Goal: Transaction & Acquisition: Purchase product/service

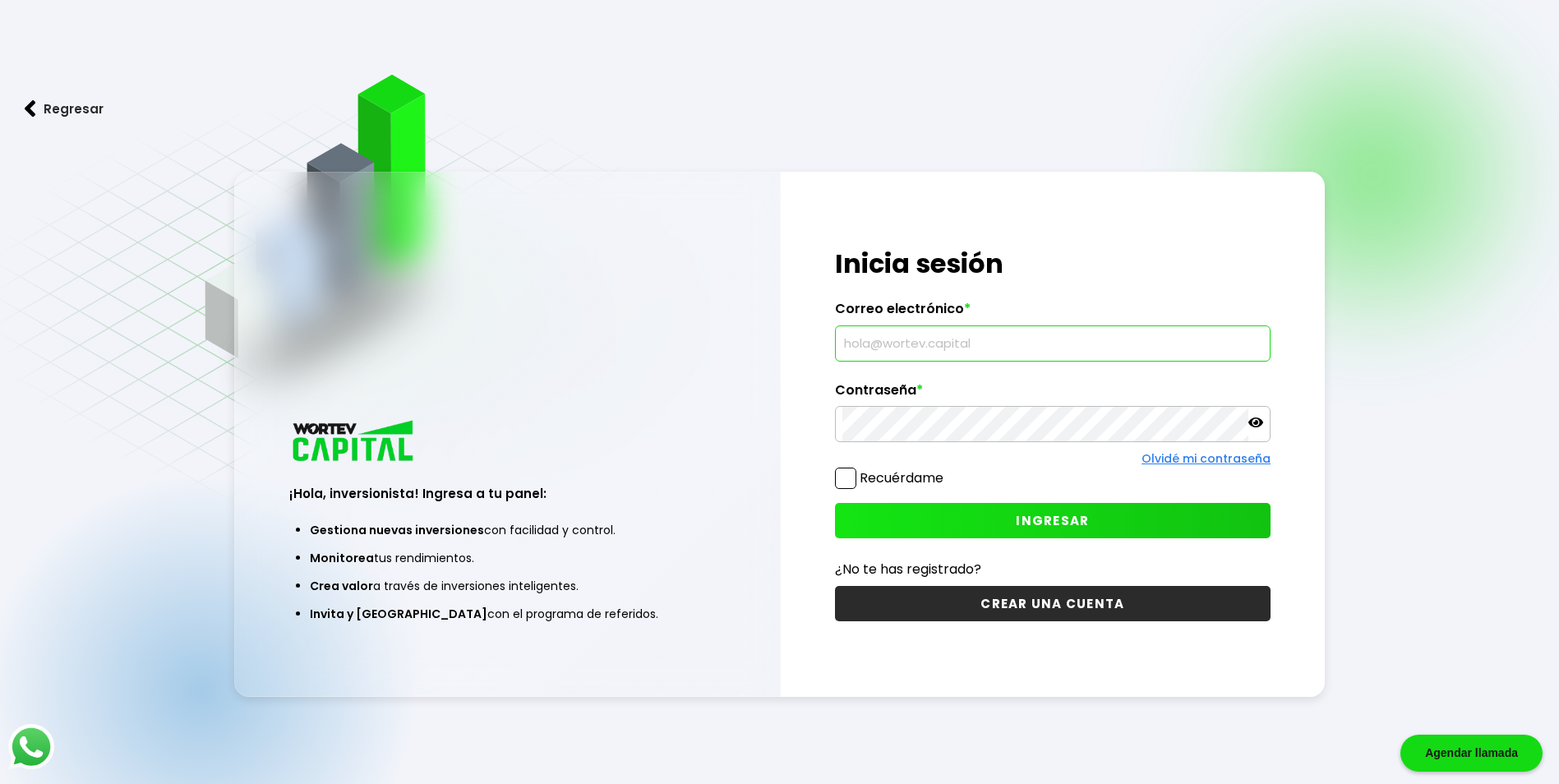
click at [1006, 340] on input "text" at bounding box center [1052, 343] width 421 height 34
click at [950, 384] on div "¡Hola, inversionista! Ingresa tus credenciales para iniciar sesión Inicia sesió…" at bounding box center [1053, 433] width 544 height 524
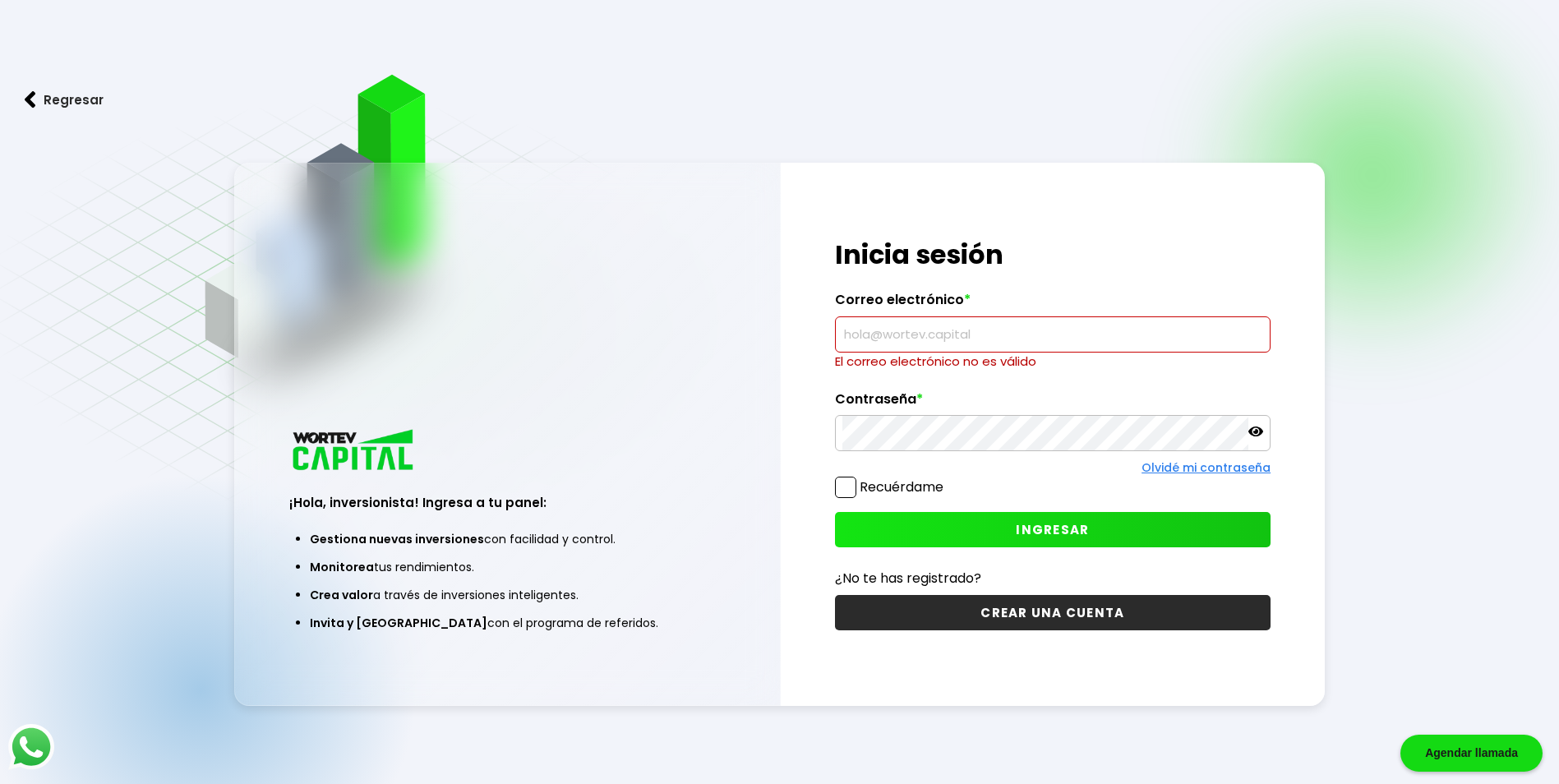
click at [945, 340] on input "text" at bounding box center [1052, 333] width 421 height 34
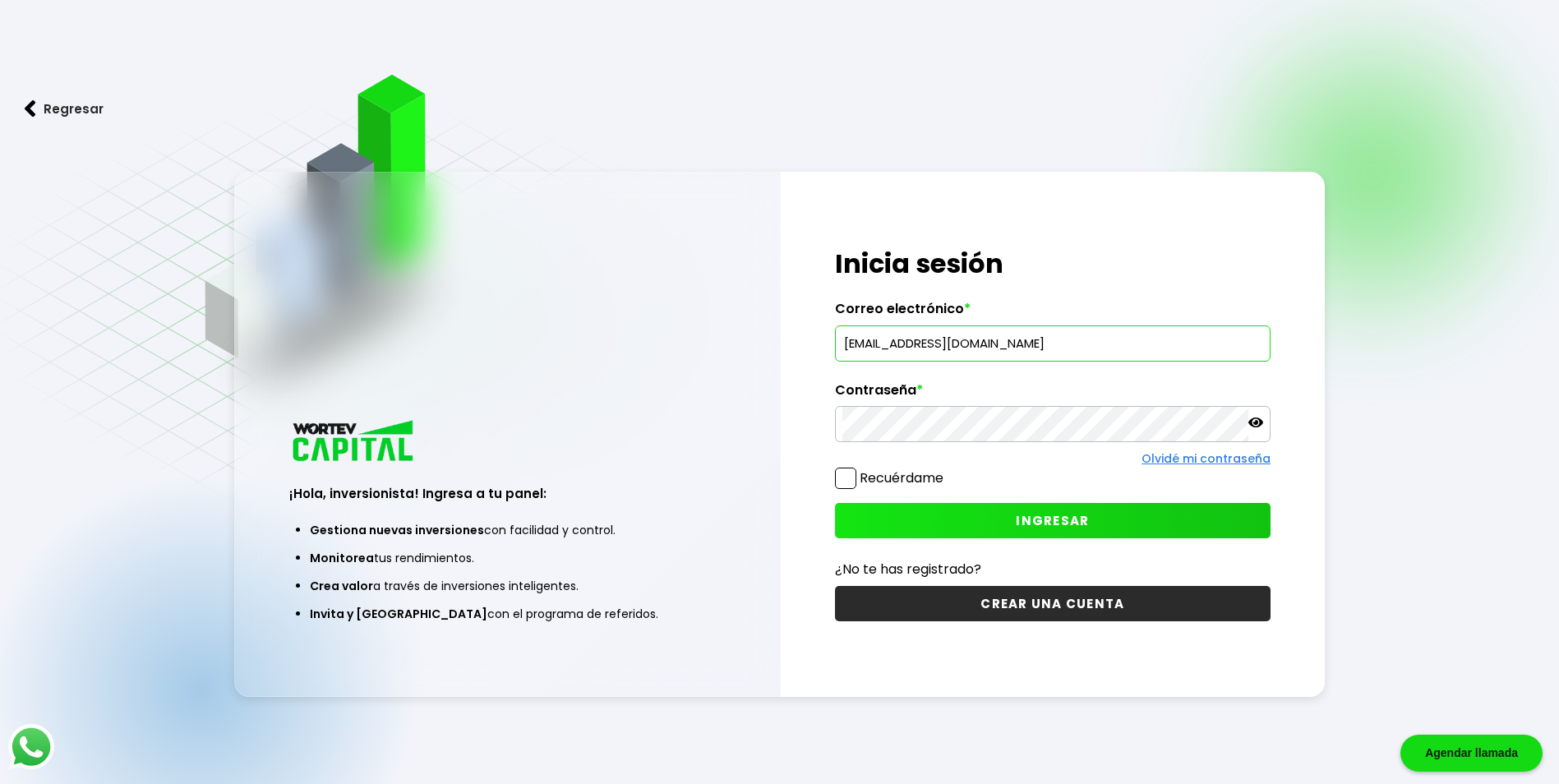
type input "[EMAIL_ADDRESS][DOMAIN_NAME]"
click at [1050, 536] on button "INGRESAR" at bounding box center [1053, 521] width 436 height 35
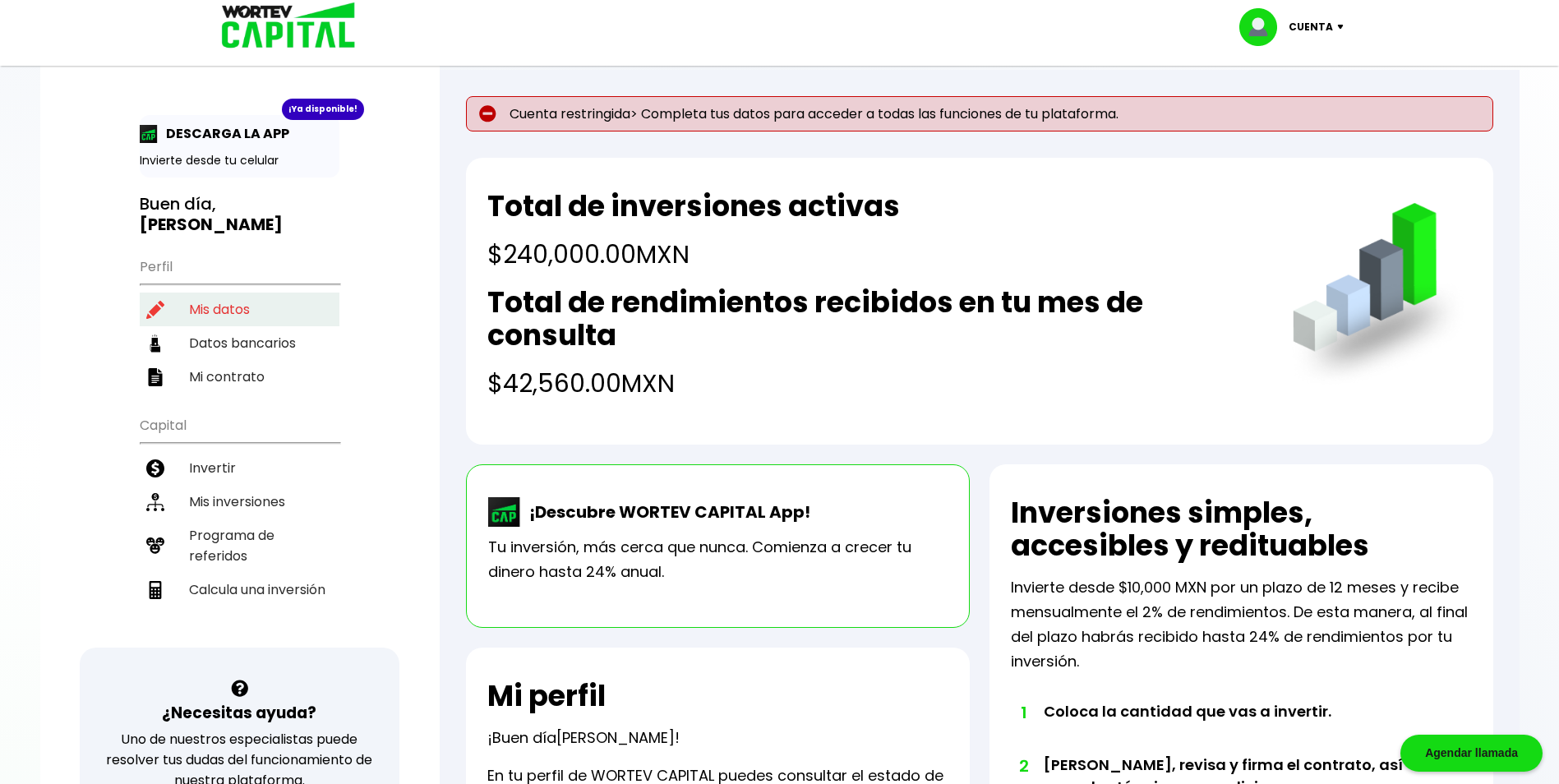
click at [228, 306] on li "Mis datos" at bounding box center [240, 309] width 200 height 33
select select "Hombre"
select select "Licenciatura"
select select "DF"
select select "BBVA Bancomer"
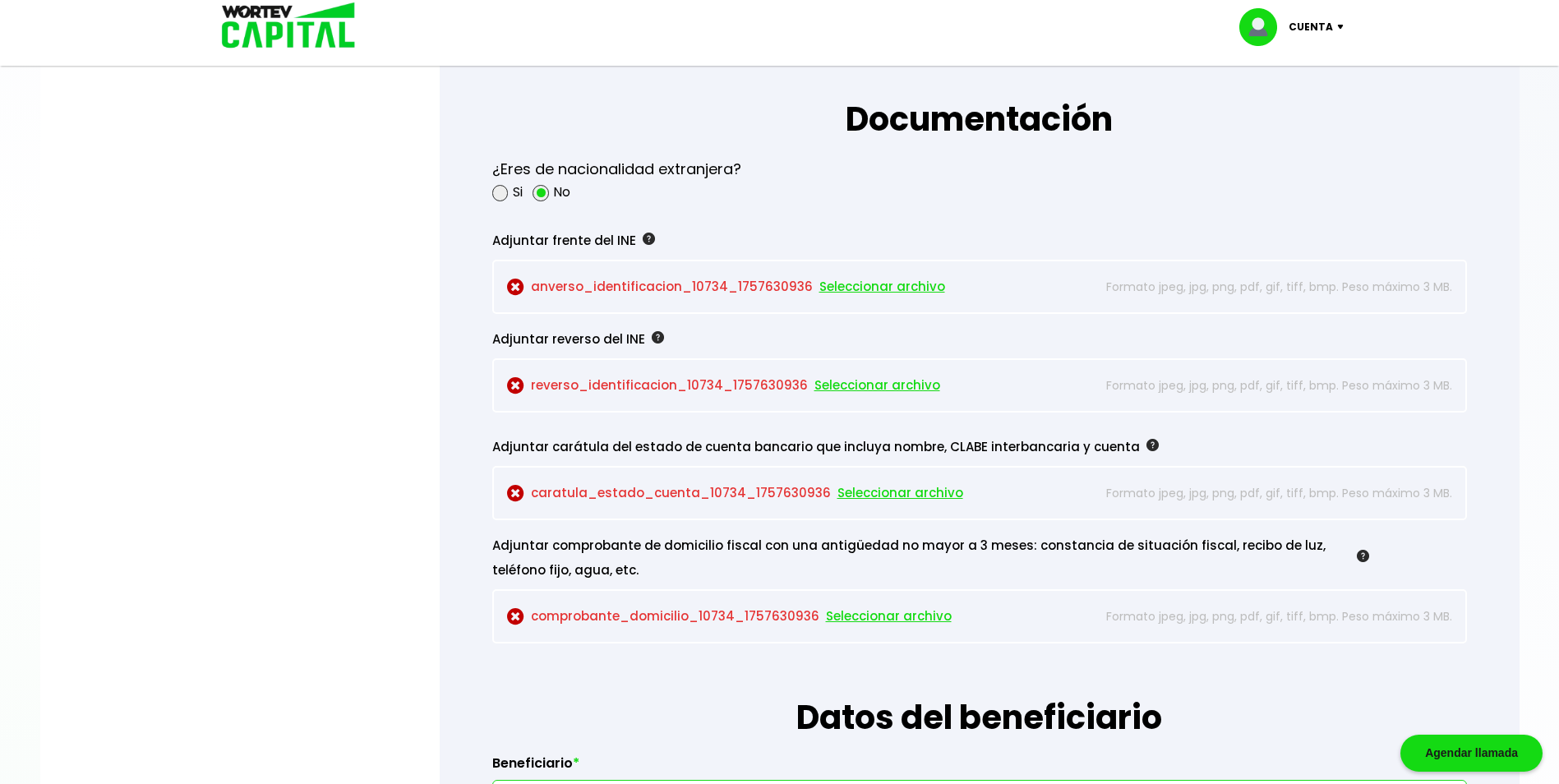
scroll to position [1329, 0]
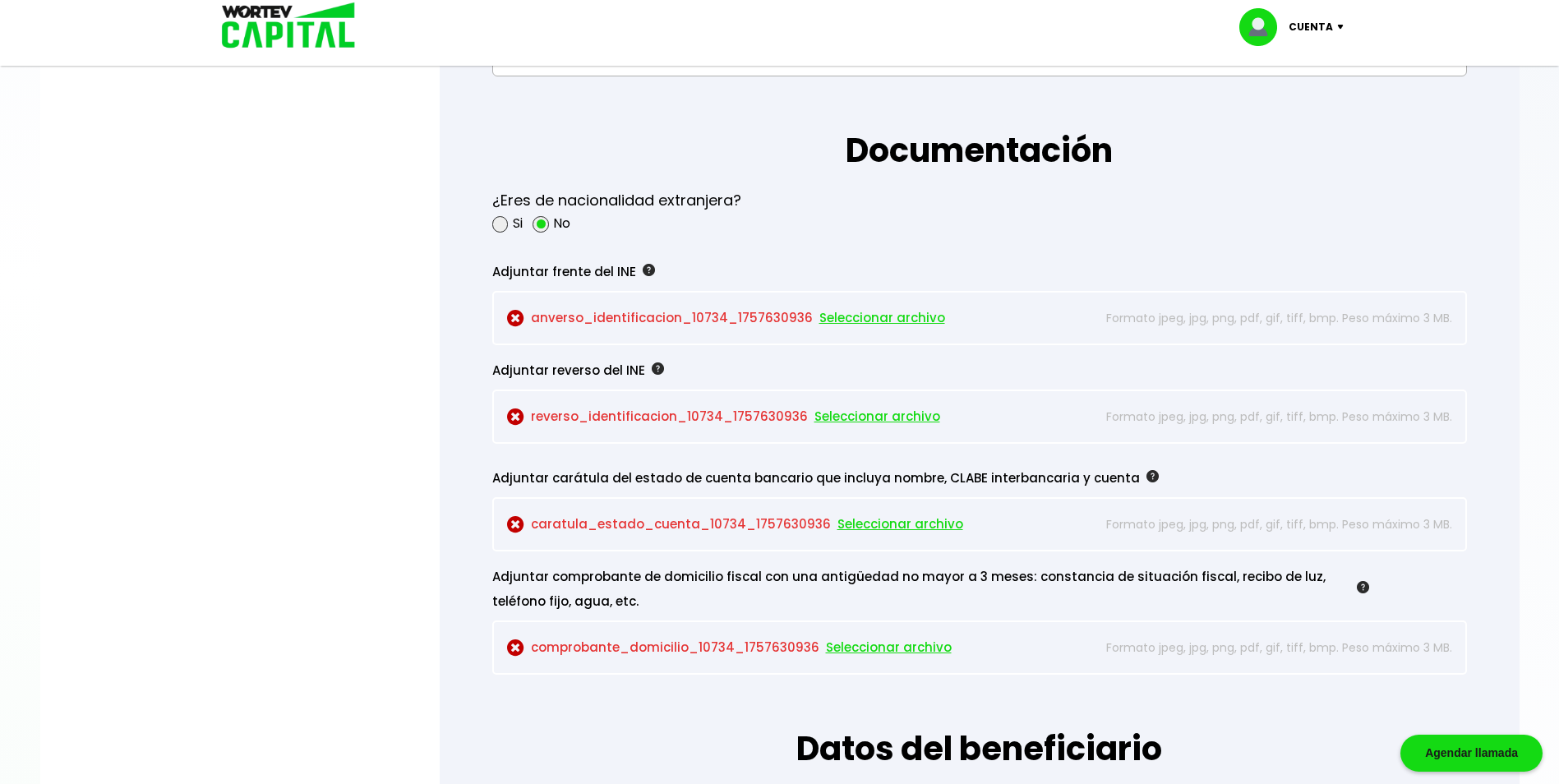
click at [876, 320] on span "Seleccionar archivo" at bounding box center [882, 318] width 126 height 24
click at [894, 413] on span "Seleccionar archivo" at bounding box center [877, 416] width 126 height 24
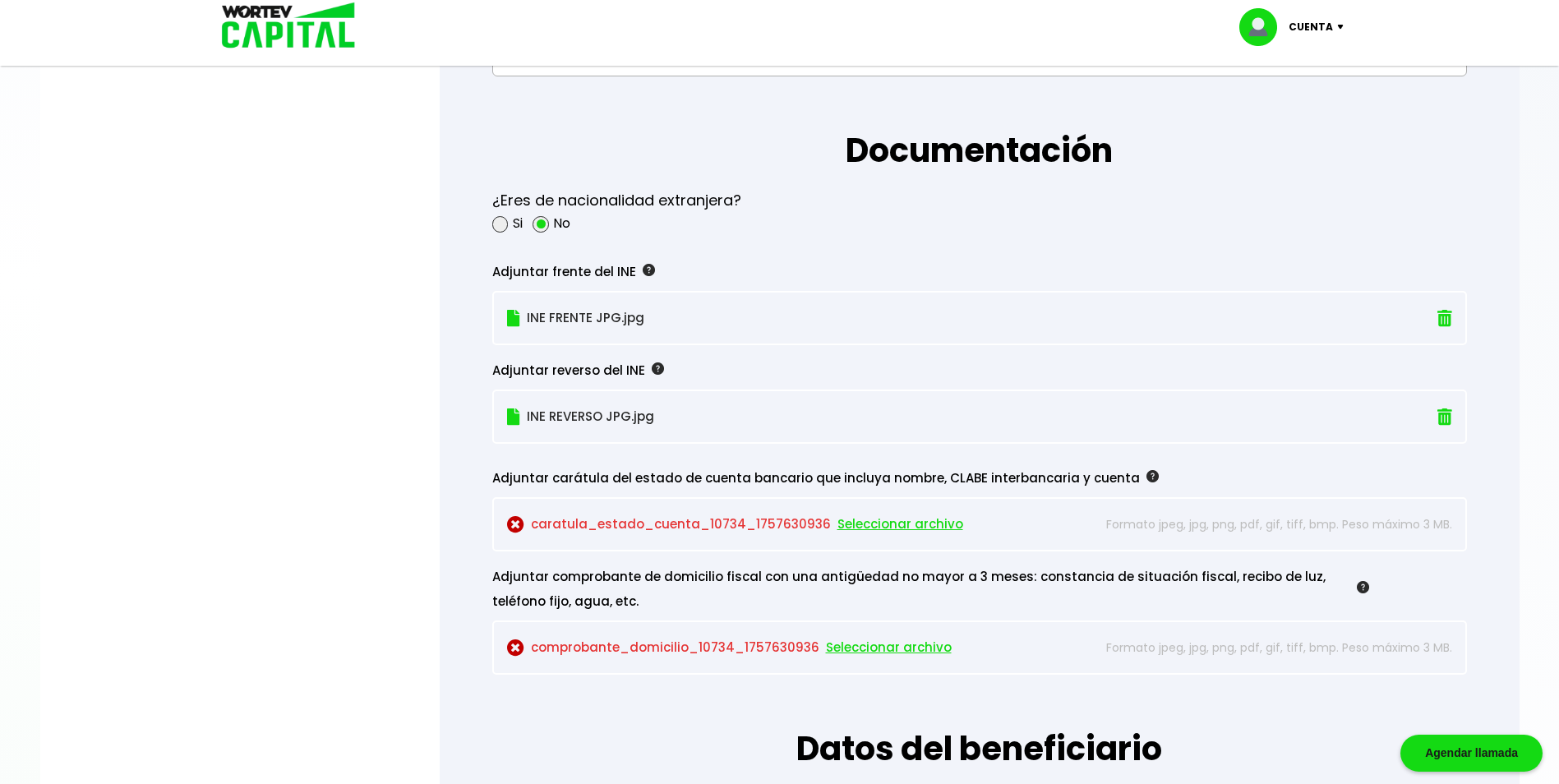
click at [866, 522] on span "Seleccionar archivo" at bounding box center [901, 524] width 126 height 24
click at [868, 648] on span "Seleccionar archivo" at bounding box center [889, 648] width 126 height 24
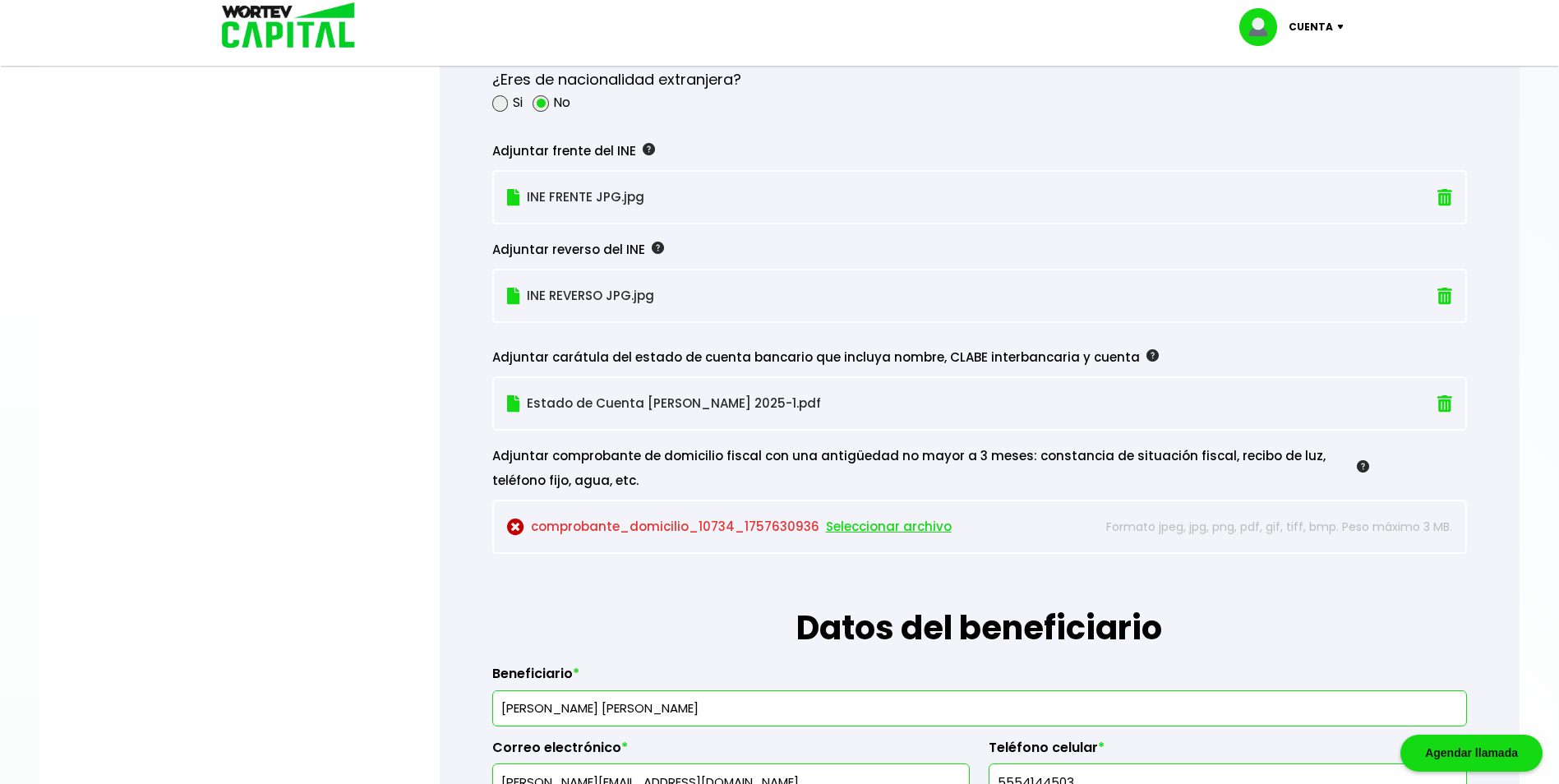
scroll to position [1556, 0]
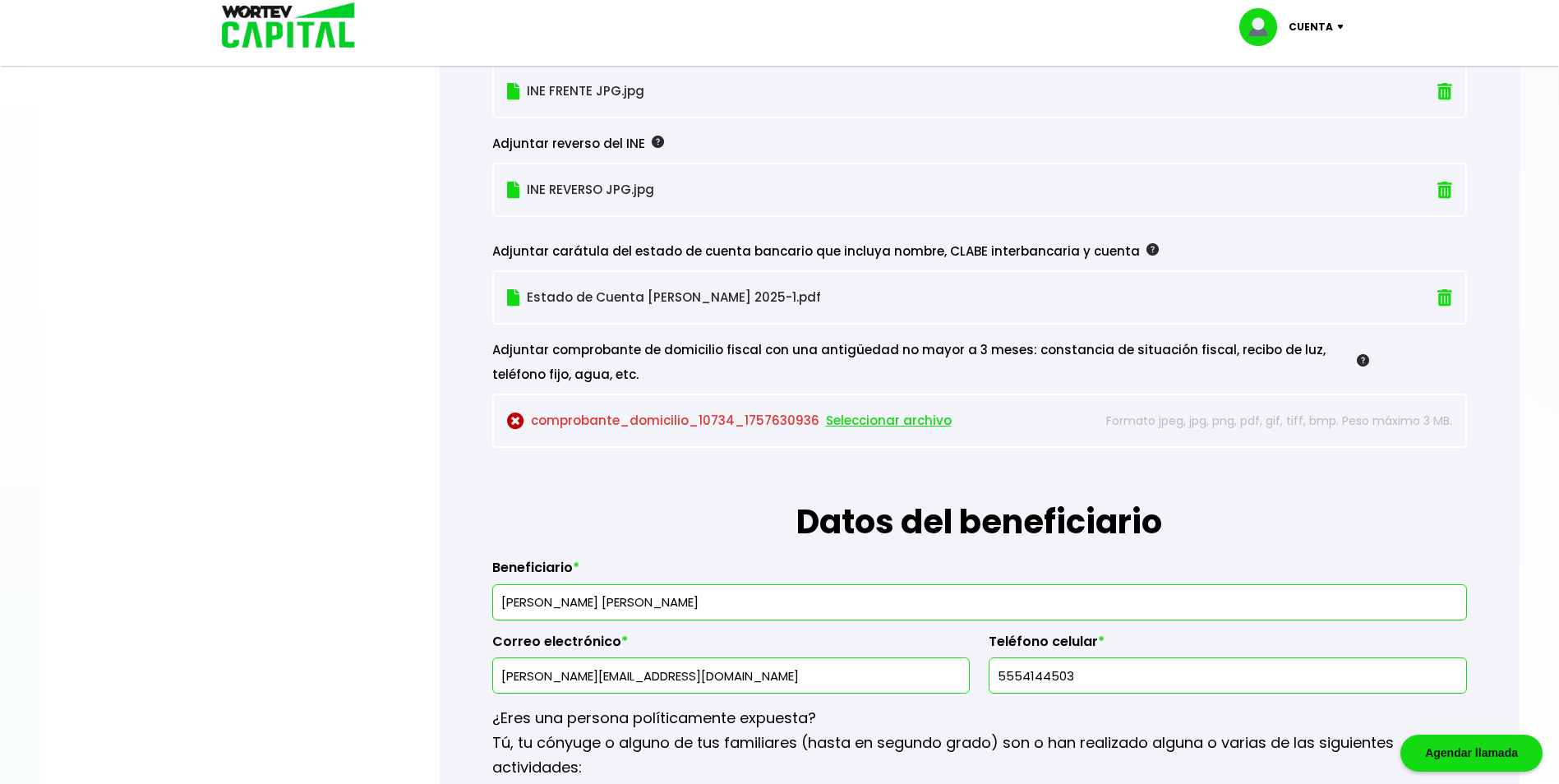
click at [893, 418] on span "Seleccionar archivo" at bounding box center [889, 421] width 126 height 24
click at [887, 424] on span "Seleccionar archivo" at bounding box center [889, 421] width 126 height 24
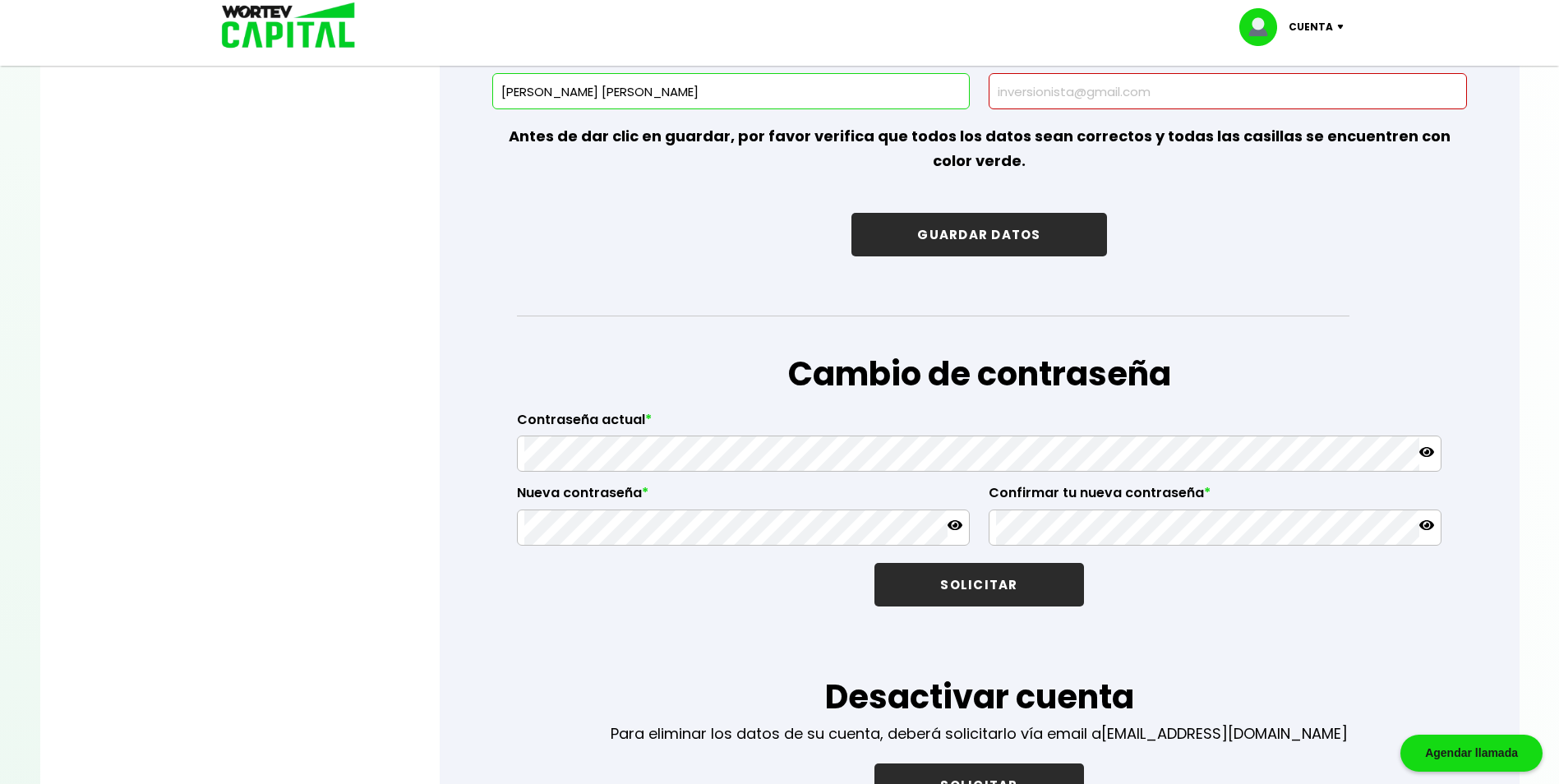
scroll to position [2592, 0]
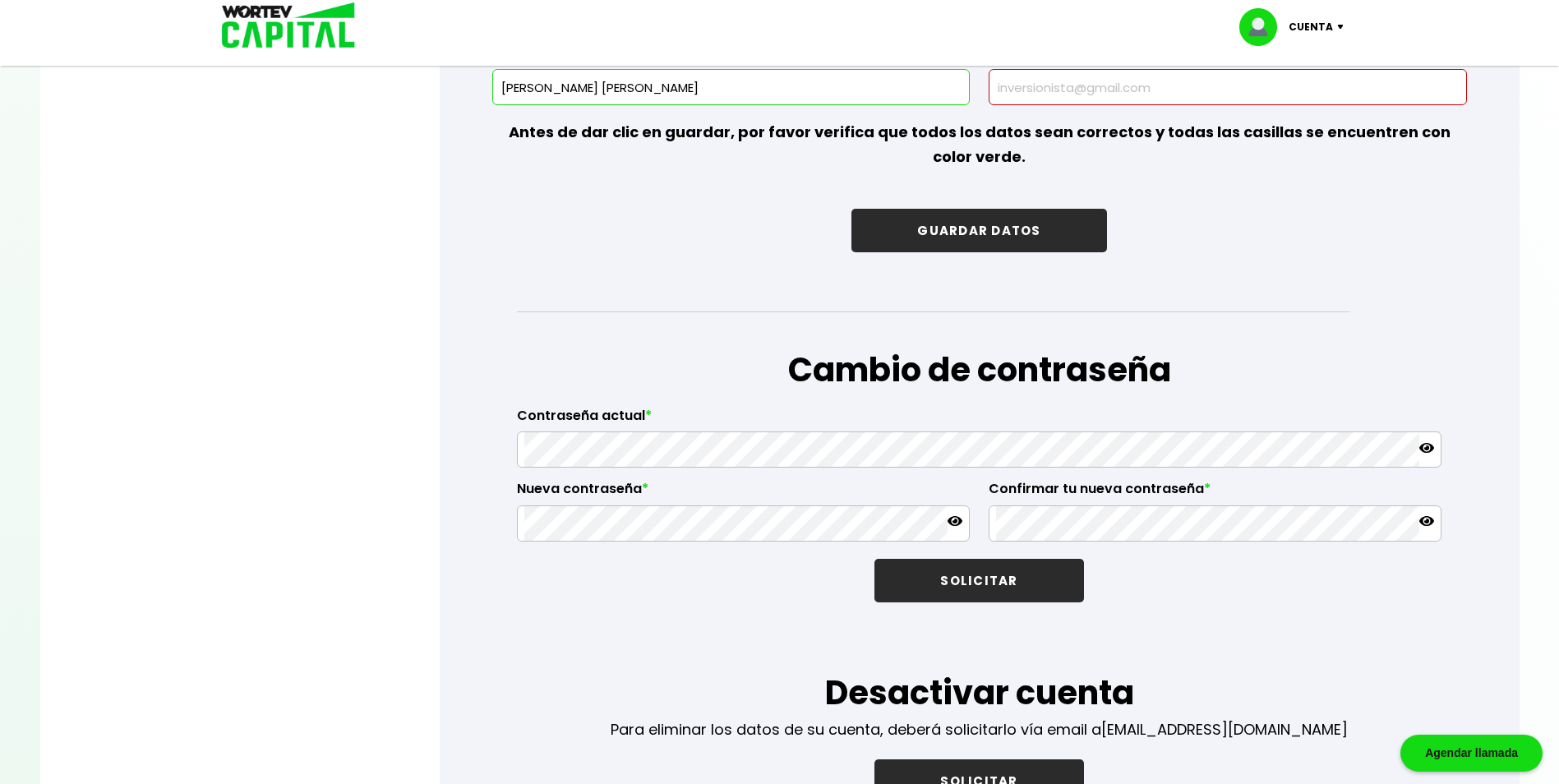
click at [965, 224] on button "GUARDAR DATOS" at bounding box center [979, 230] width 255 height 44
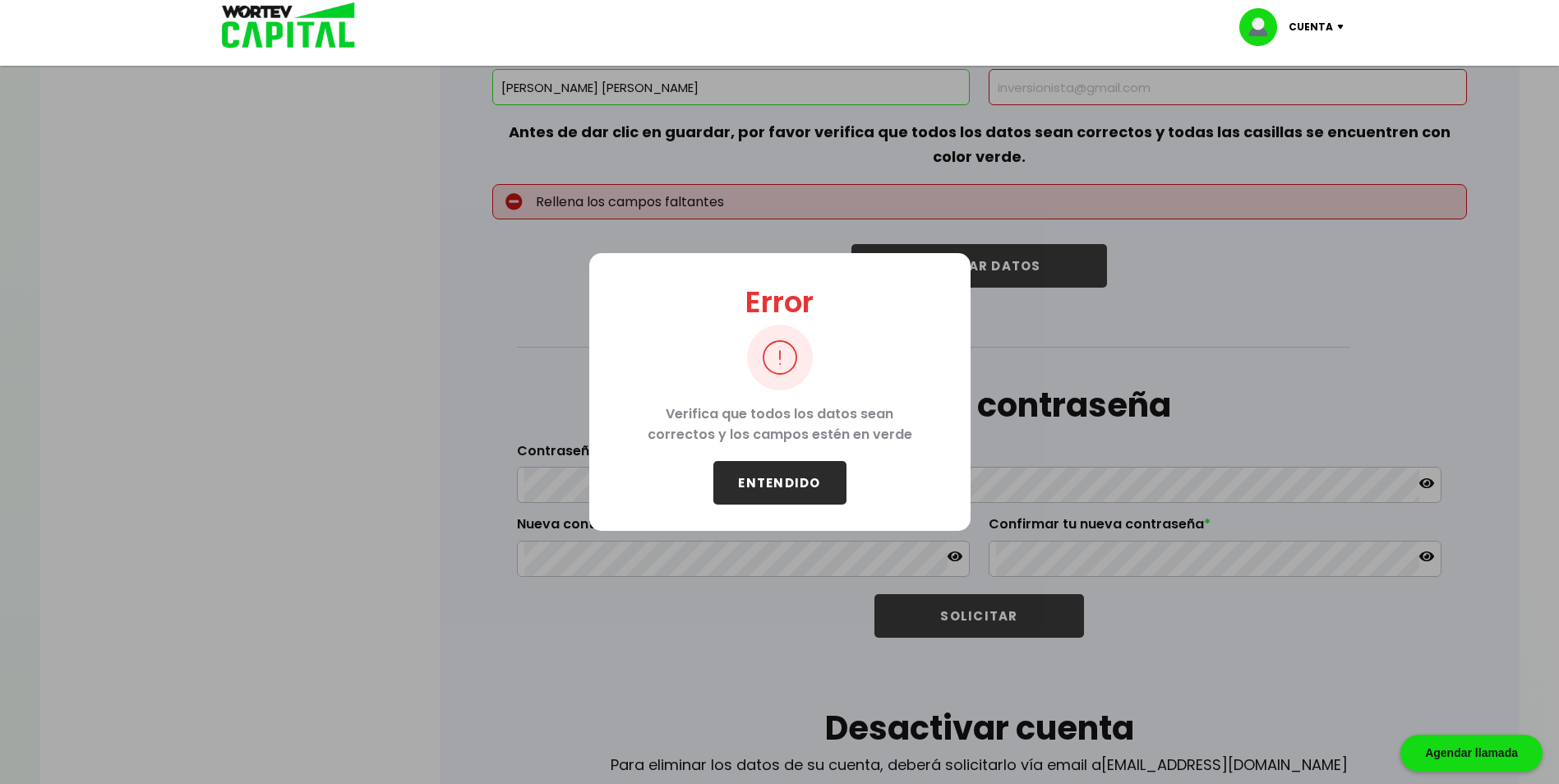
click at [810, 490] on button "ENTENDIDO" at bounding box center [780, 483] width 133 height 44
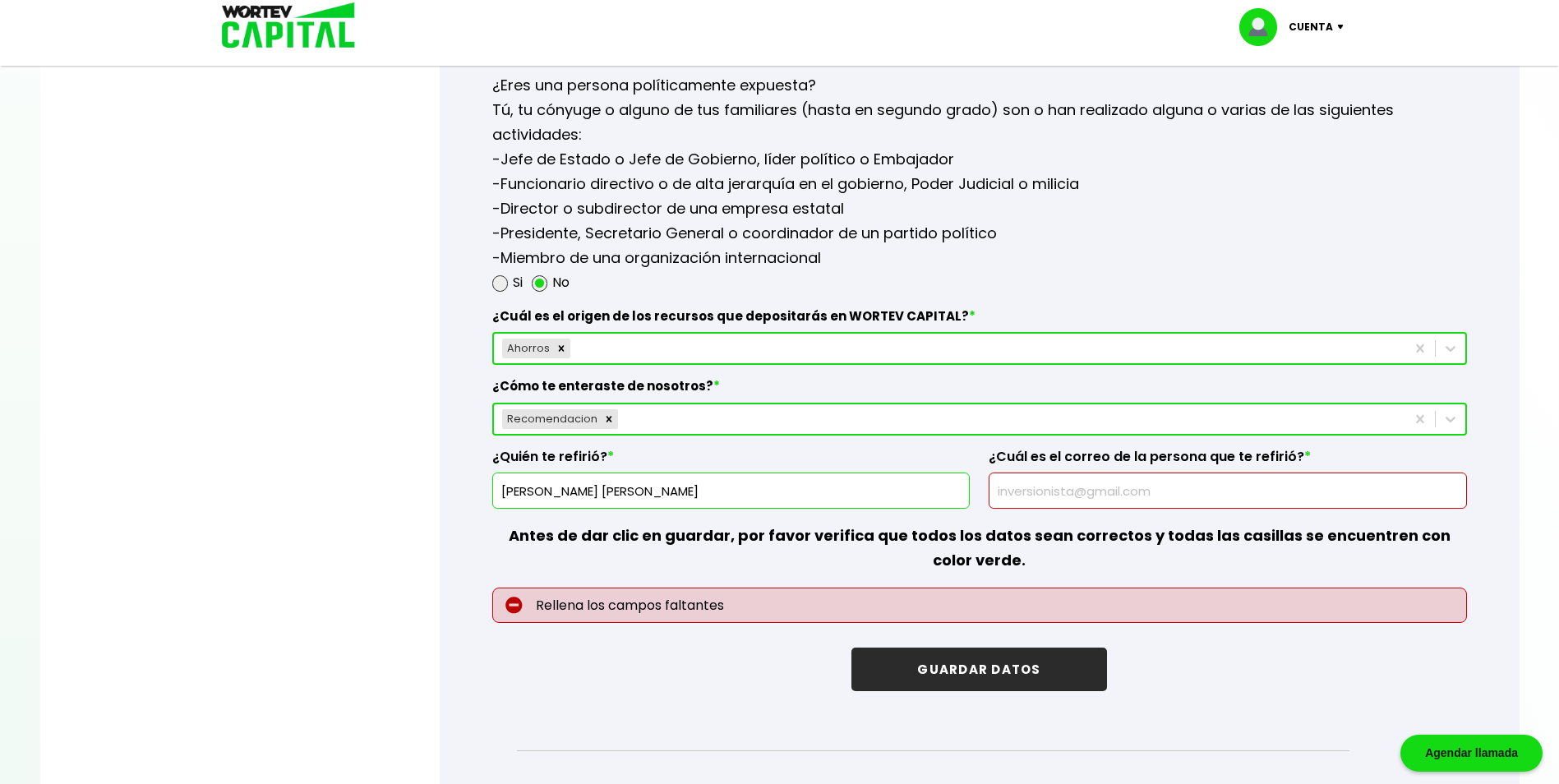
scroll to position [2185, 0]
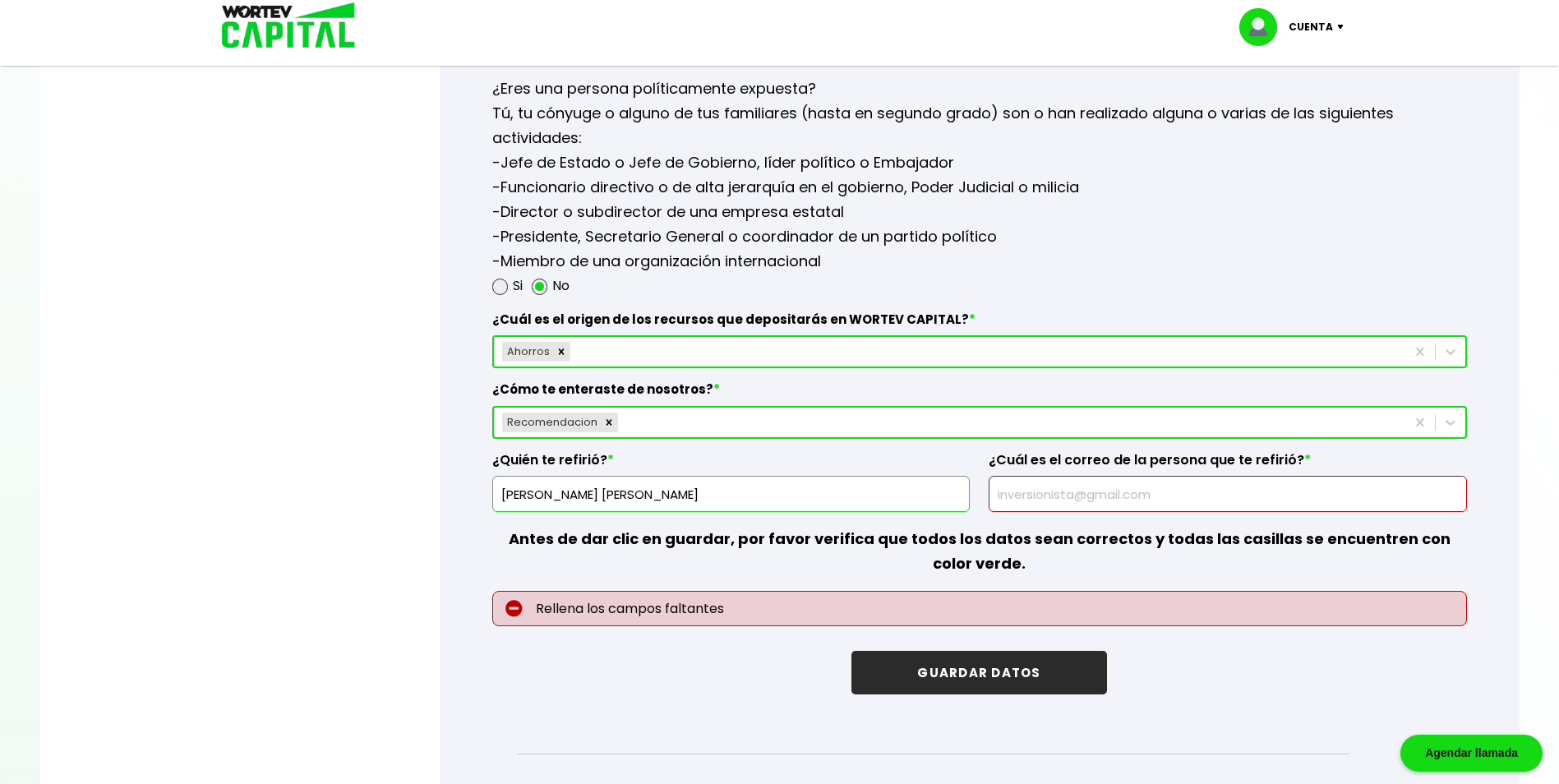
click at [1117, 495] on input "text" at bounding box center [1227, 494] width 463 height 34
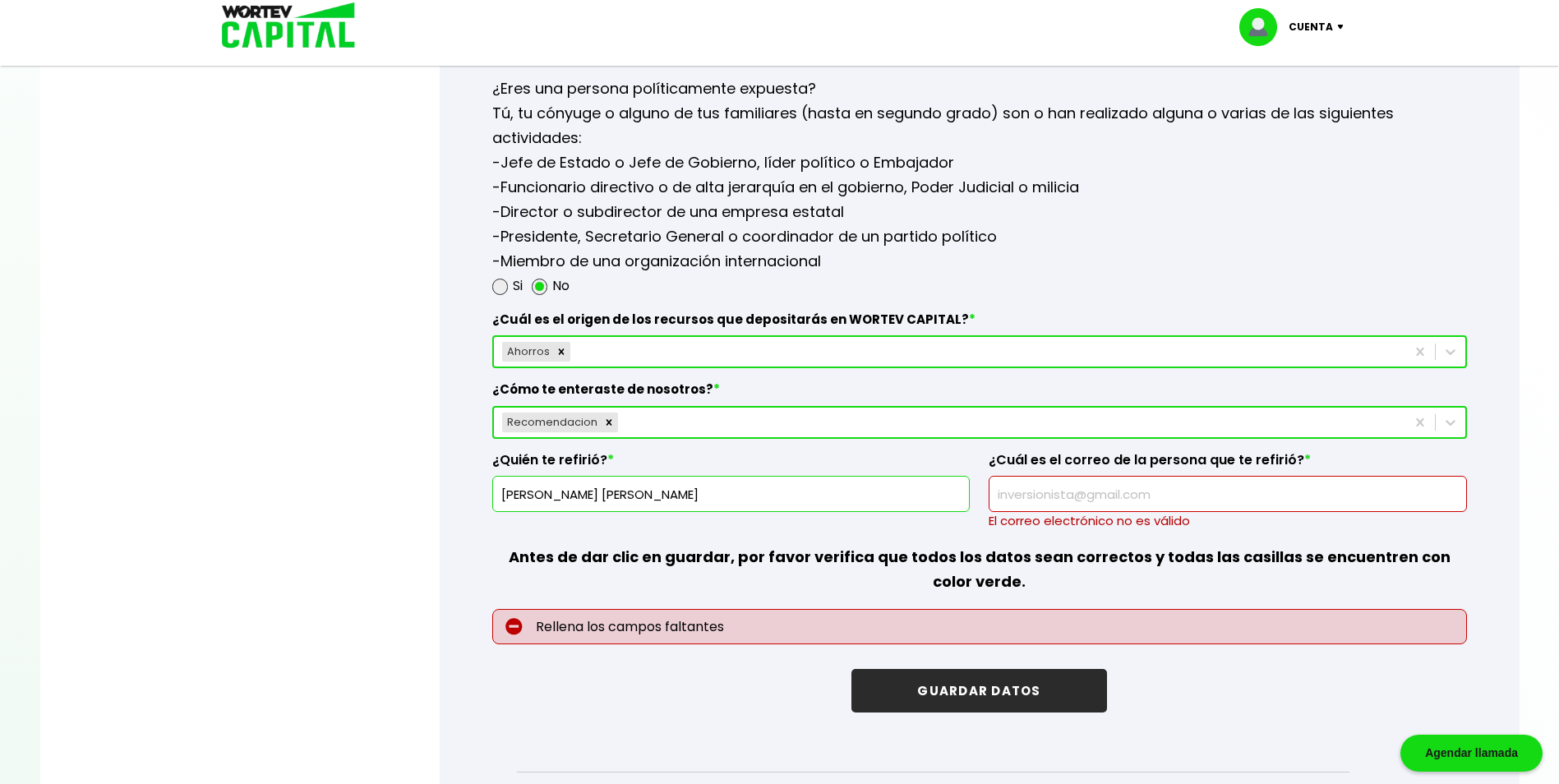
click at [797, 492] on input "[PERSON_NAME] [PERSON_NAME]" at bounding box center [731, 494] width 463 height 34
drag, startPoint x: 789, startPoint y: 492, endPoint x: 470, endPoint y: 508, distance: 319.4
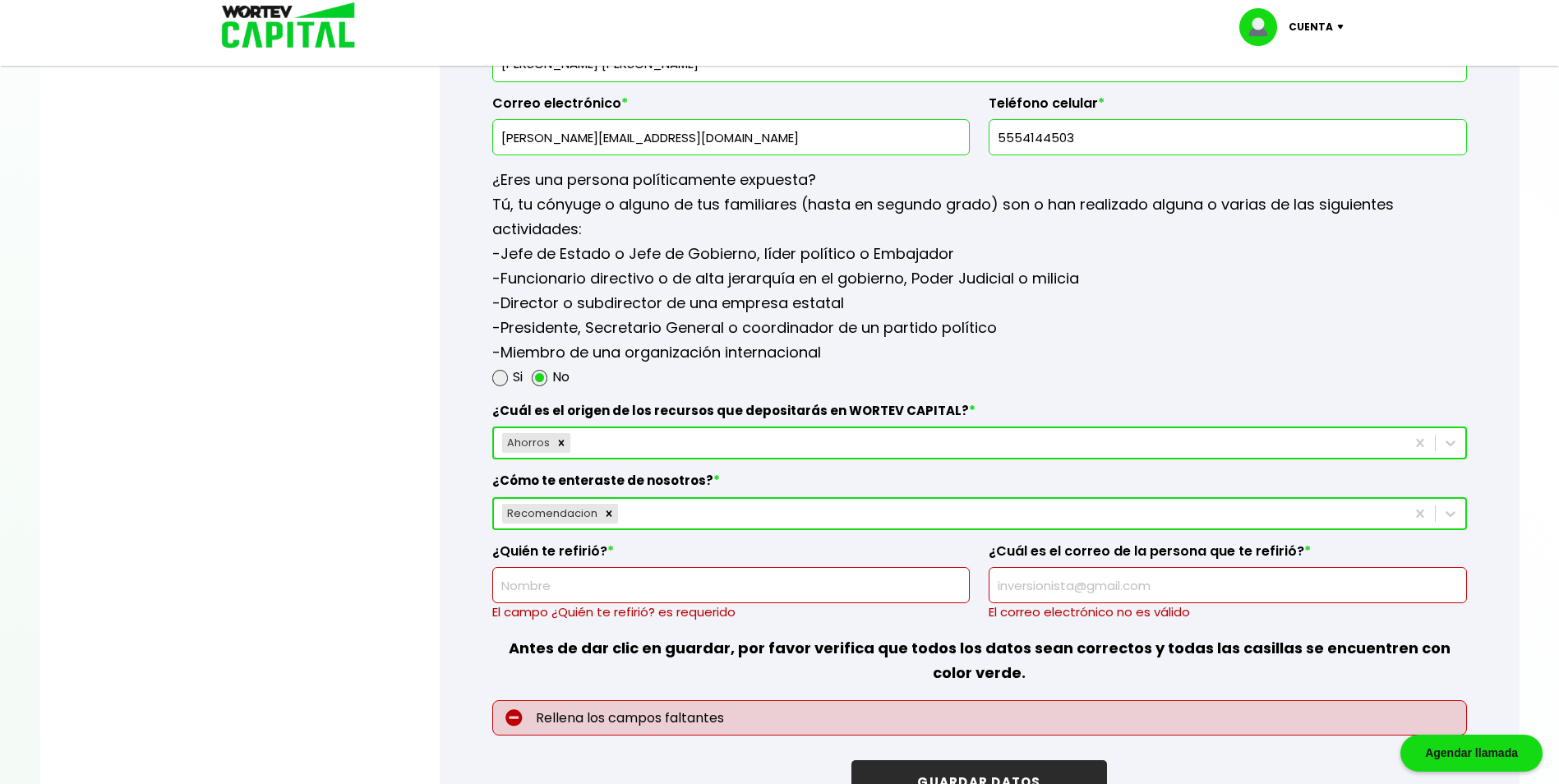
scroll to position [2097, 0]
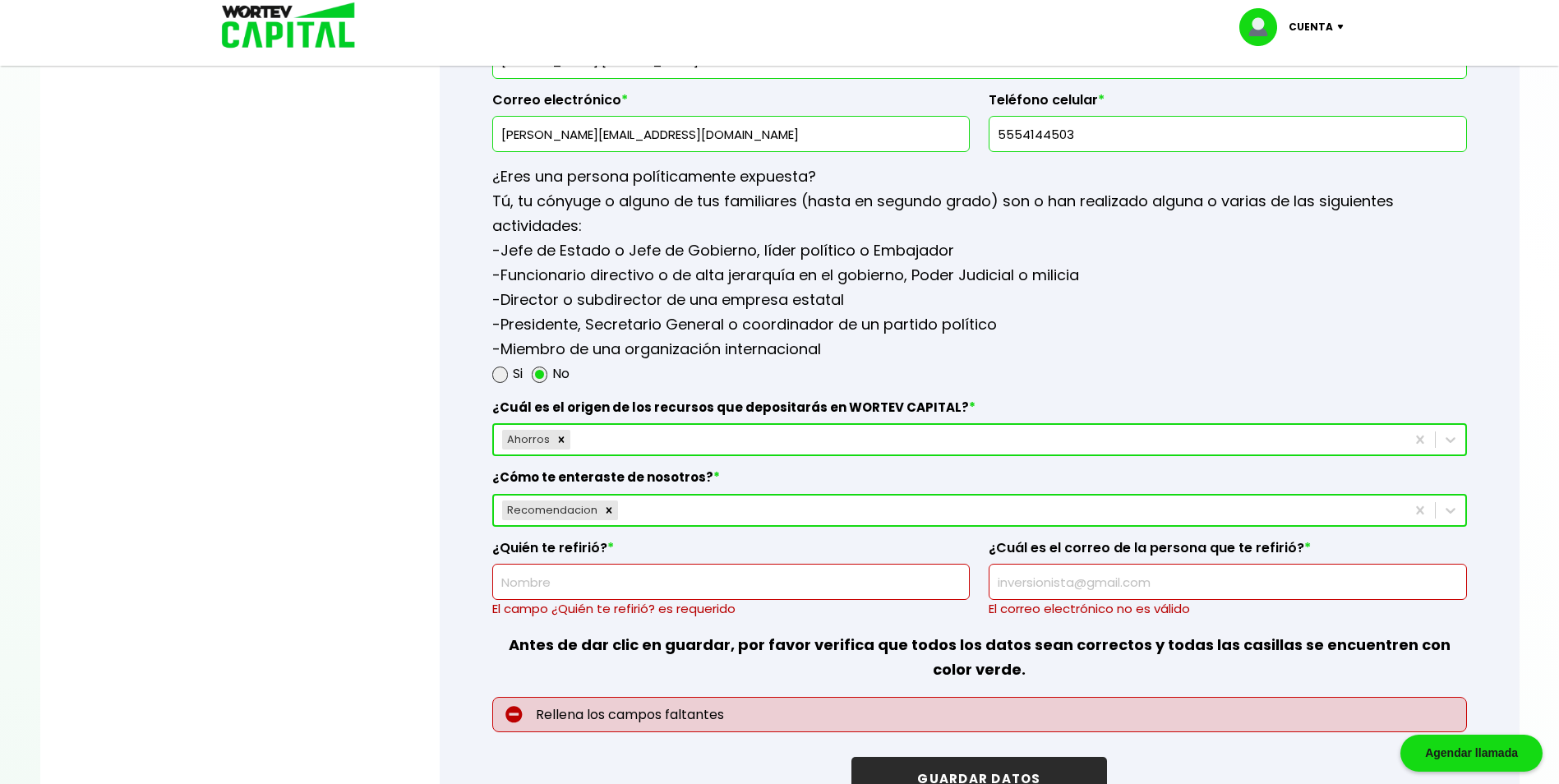
click at [668, 587] on input "text" at bounding box center [731, 581] width 463 height 34
type input "[PERSON_NAME] [PERSON_NAME]"
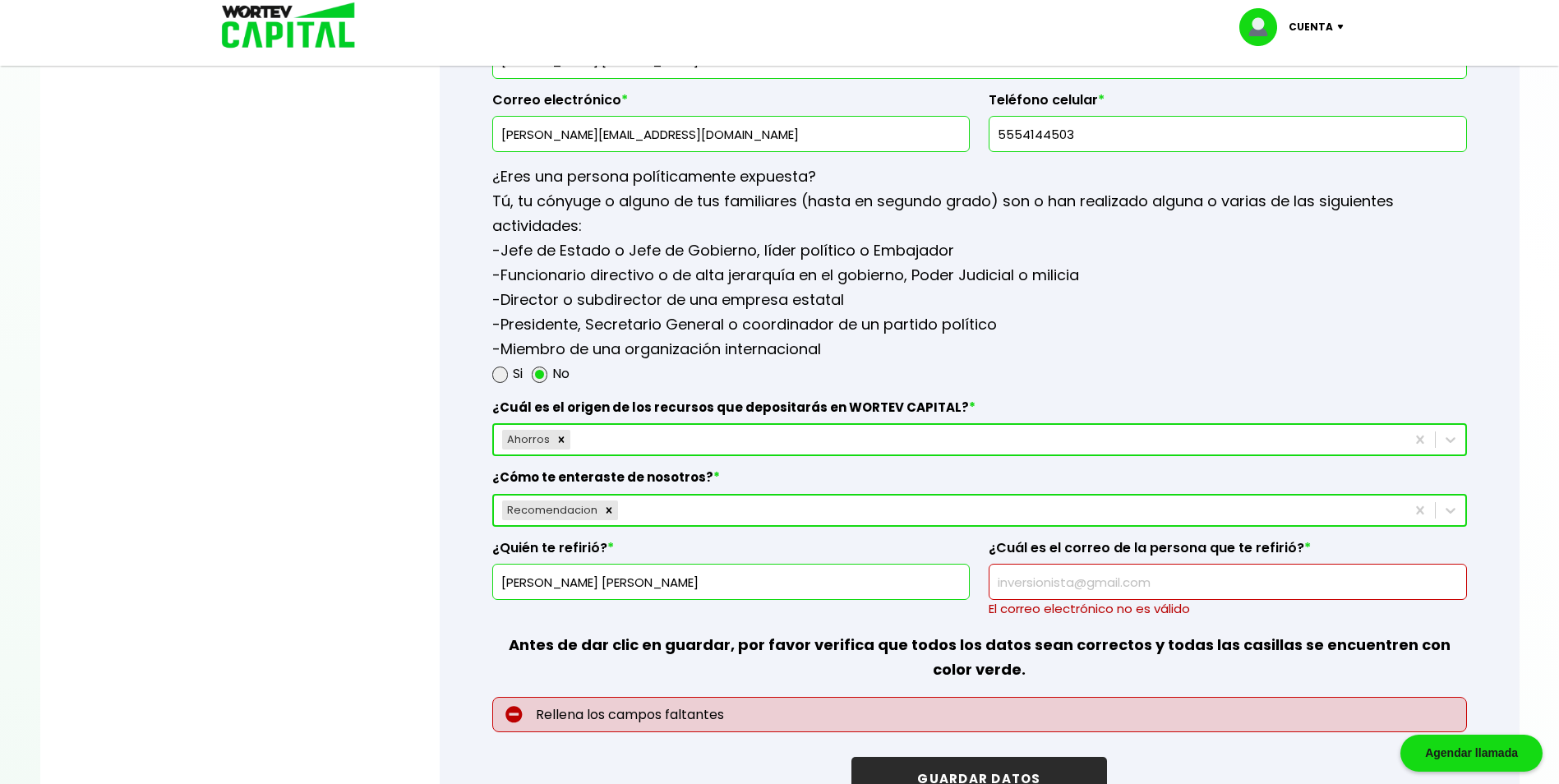
click at [1075, 579] on input "text" at bounding box center [1227, 581] width 463 height 34
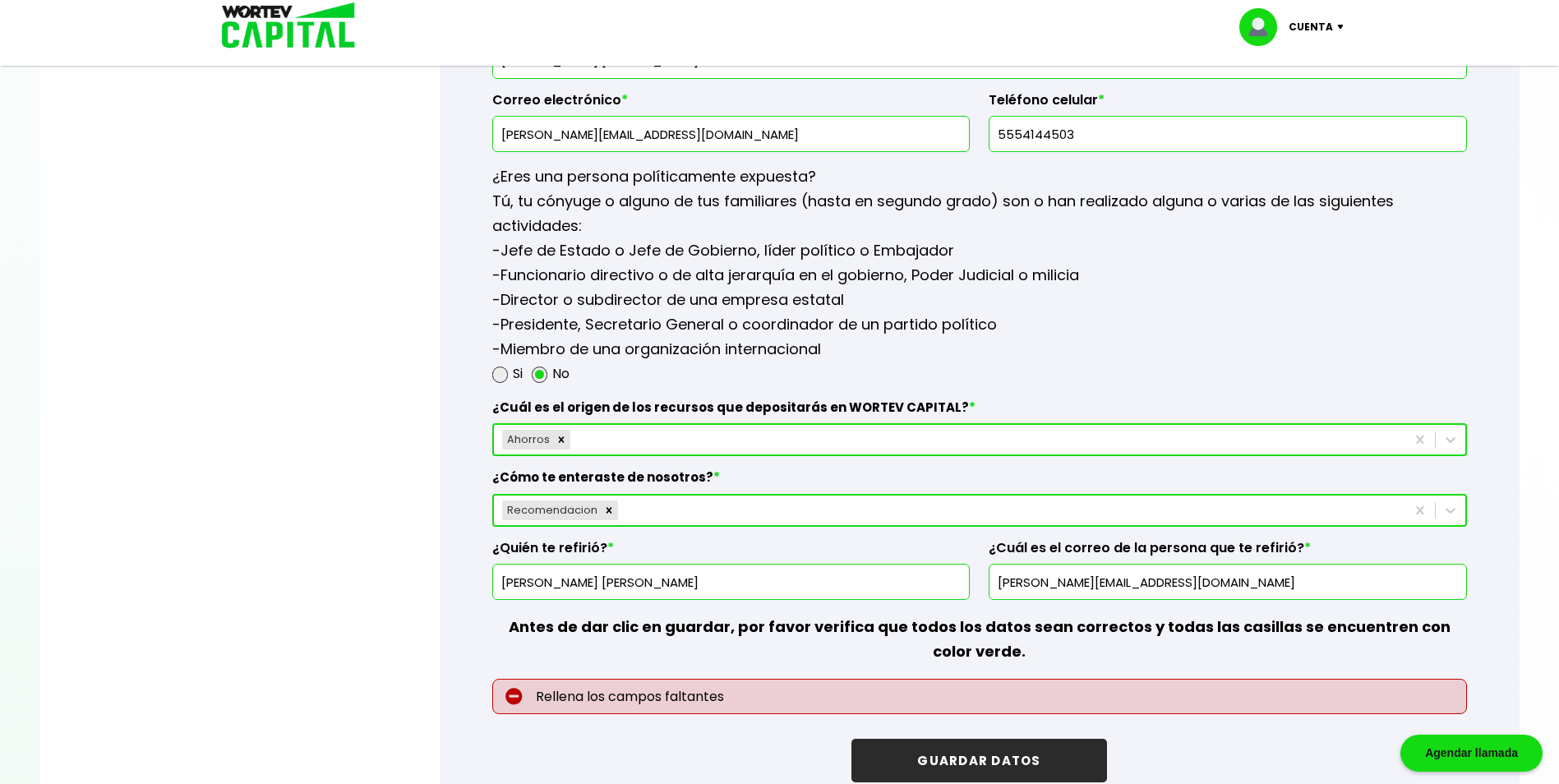
type input "[PERSON_NAME][EMAIL_ADDRESS][DOMAIN_NAME]"
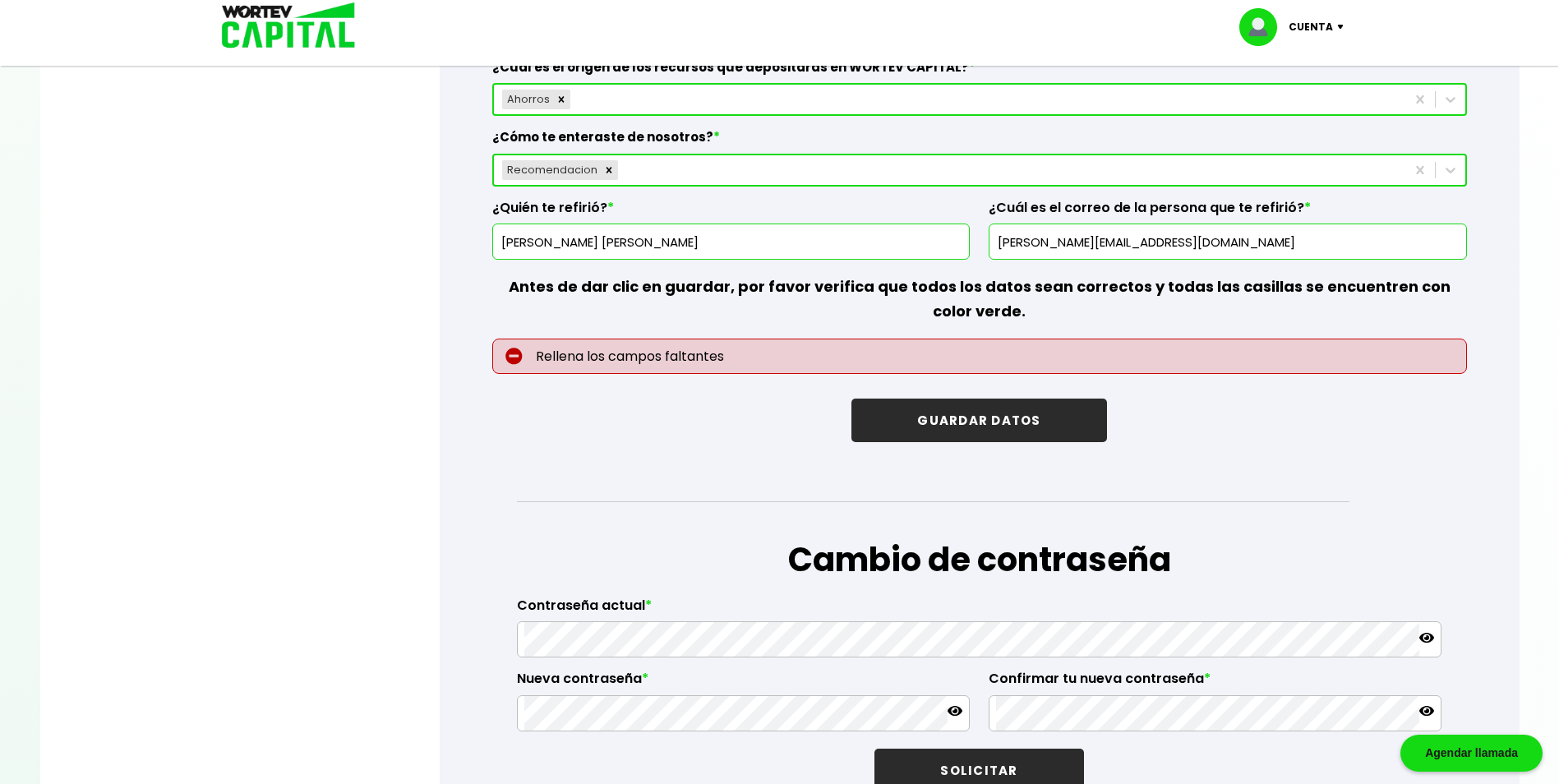
scroll to position [2449, 0]
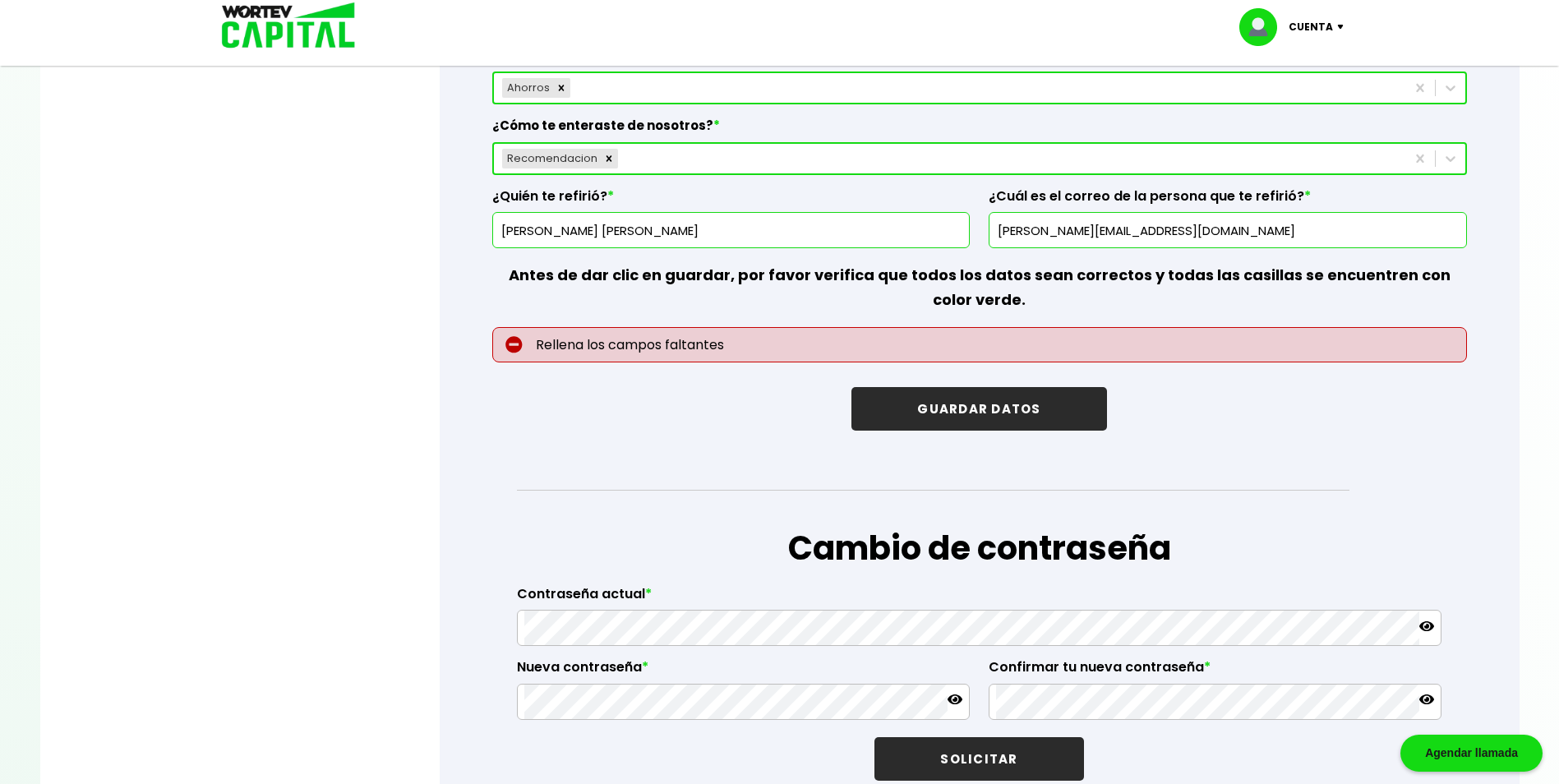
click at [1043, 405] on button "GUARDAR DATOS" at bounding box center [979, 409] width 255 height 44
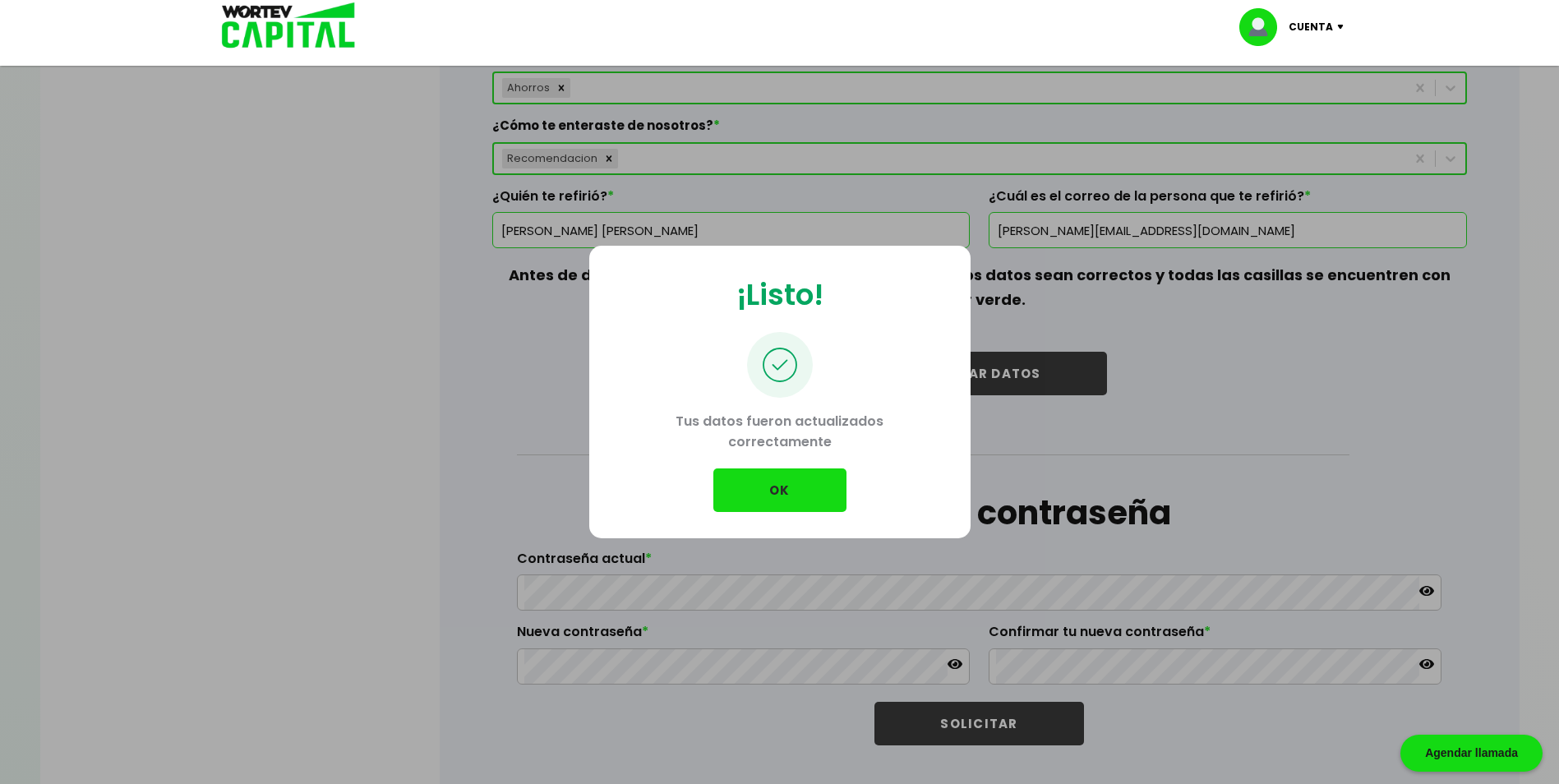
click at [795, 489] on button "OK" at bounding box center [780, 490] width 133 height 44
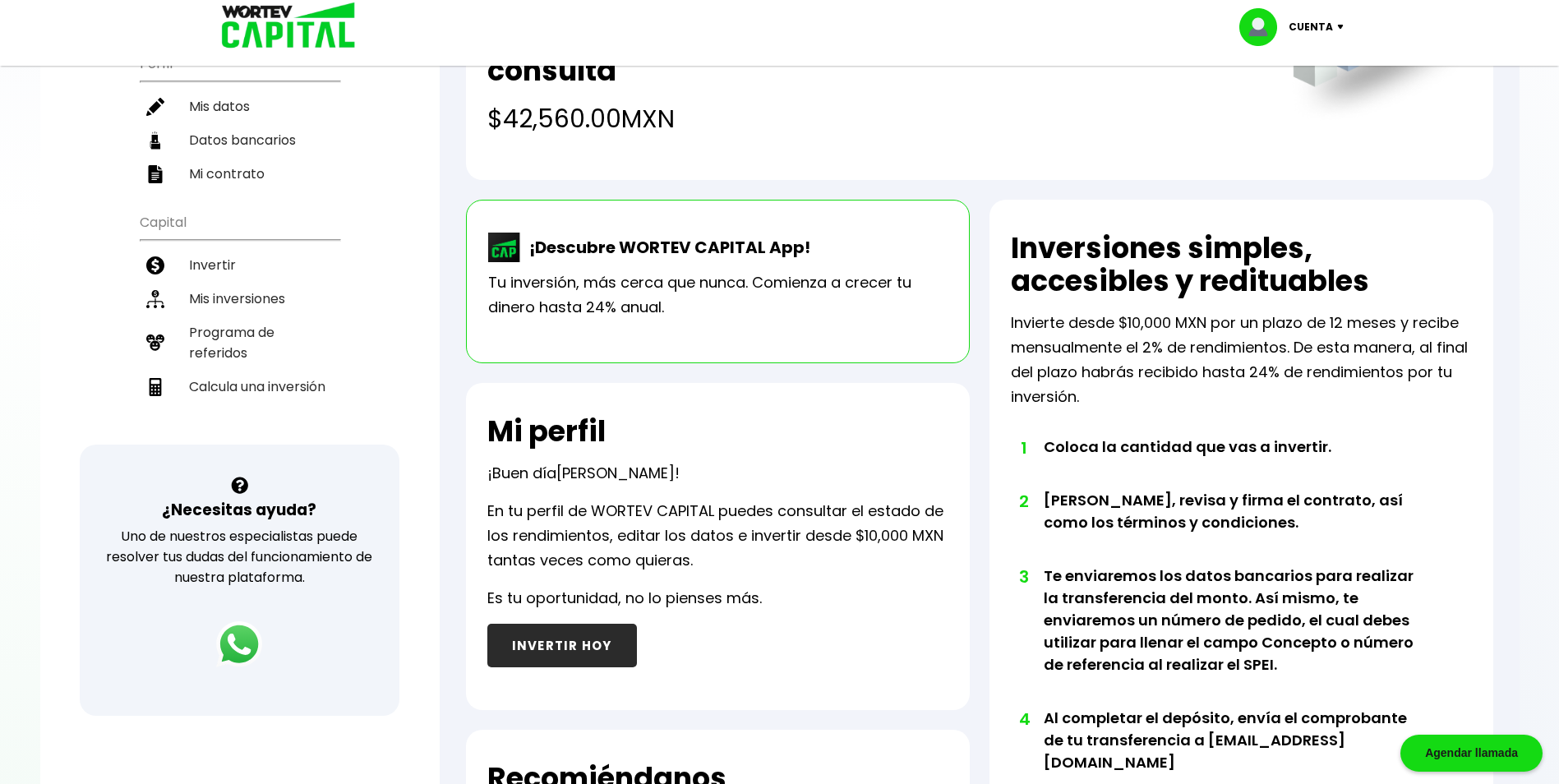
scroll to position [208, 0]
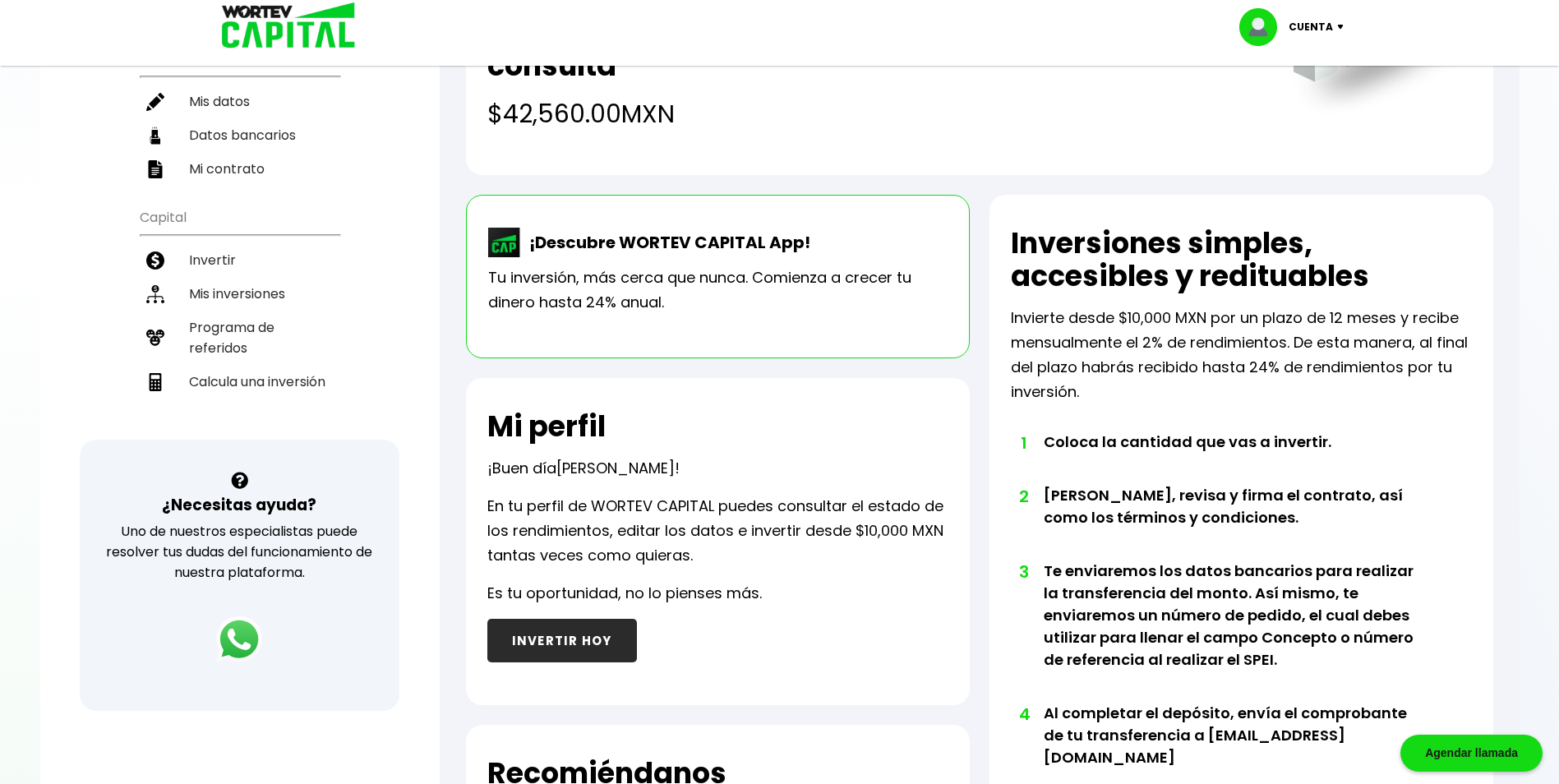
click at [589, 644] on button "INVERTIR HOY" at bounding box center [562, 640] width 150 height 44
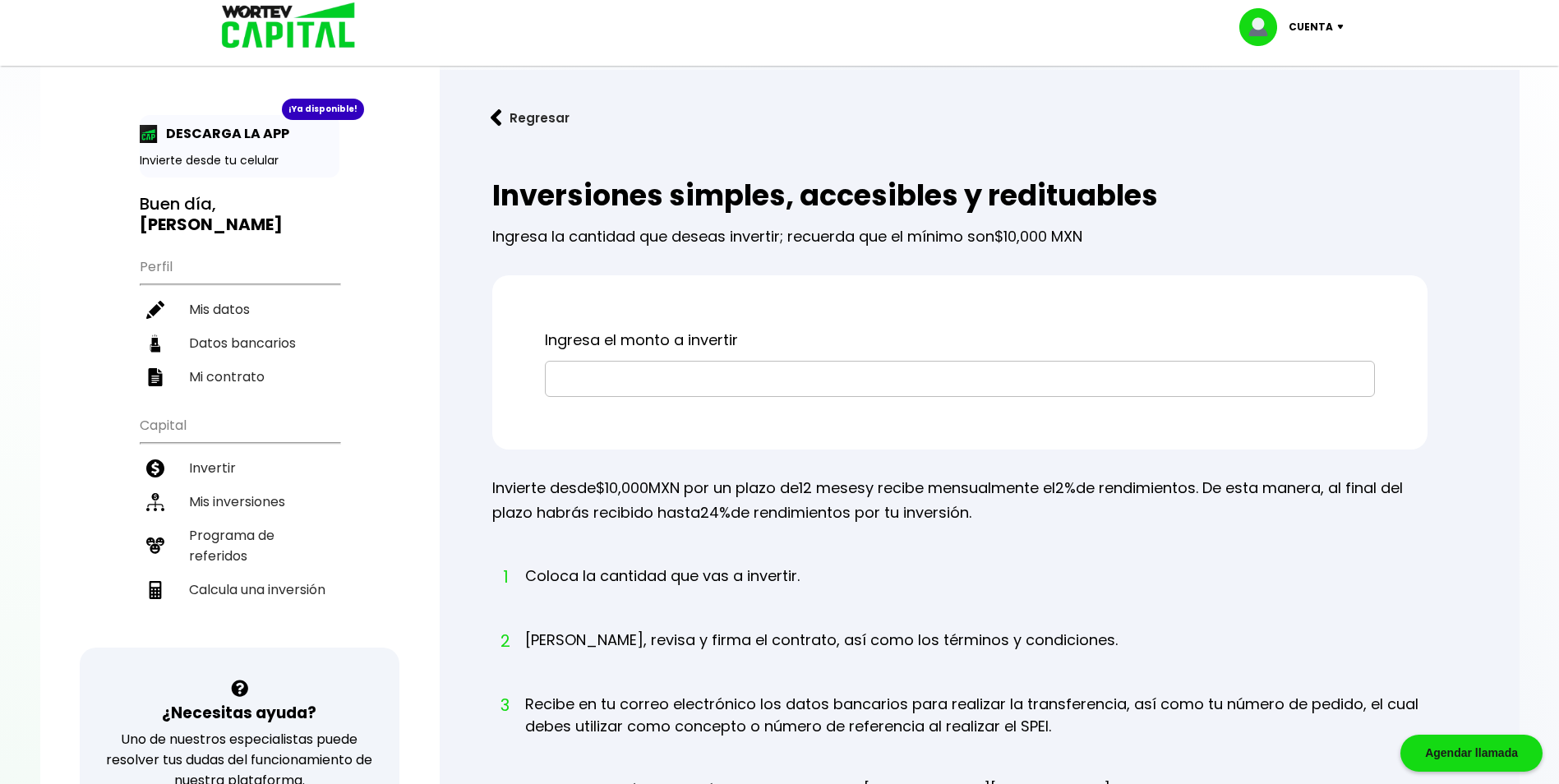
click at [741, 369] on input "text" at bounding box center [959, 378] width 815 height 34
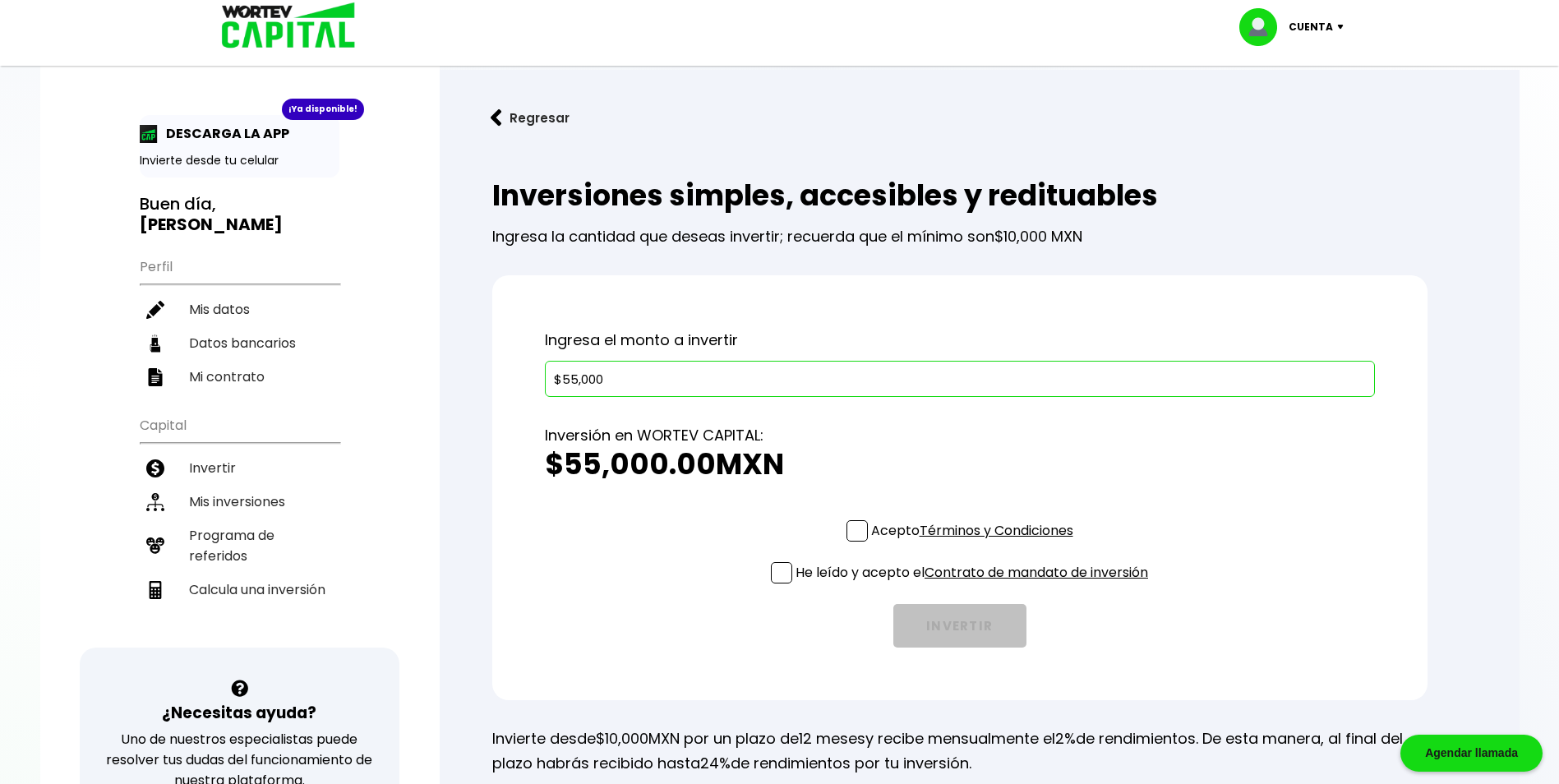
type input "$55,000"
click at [853, 535] on span at bounding box center [857, 530] width 21 height 21
click at [975, 543] on input "Acepto Términos y Condiciones" at bounding box center [975, 543] width 0 height 0
click at [776, 577] on span at bounding box center [782, 572] width 21 height 21
click at [975, 584] on input "He leído y acepto el Contrato de mandato de inversión" at bounding box center [975, 584] width 0 height 0
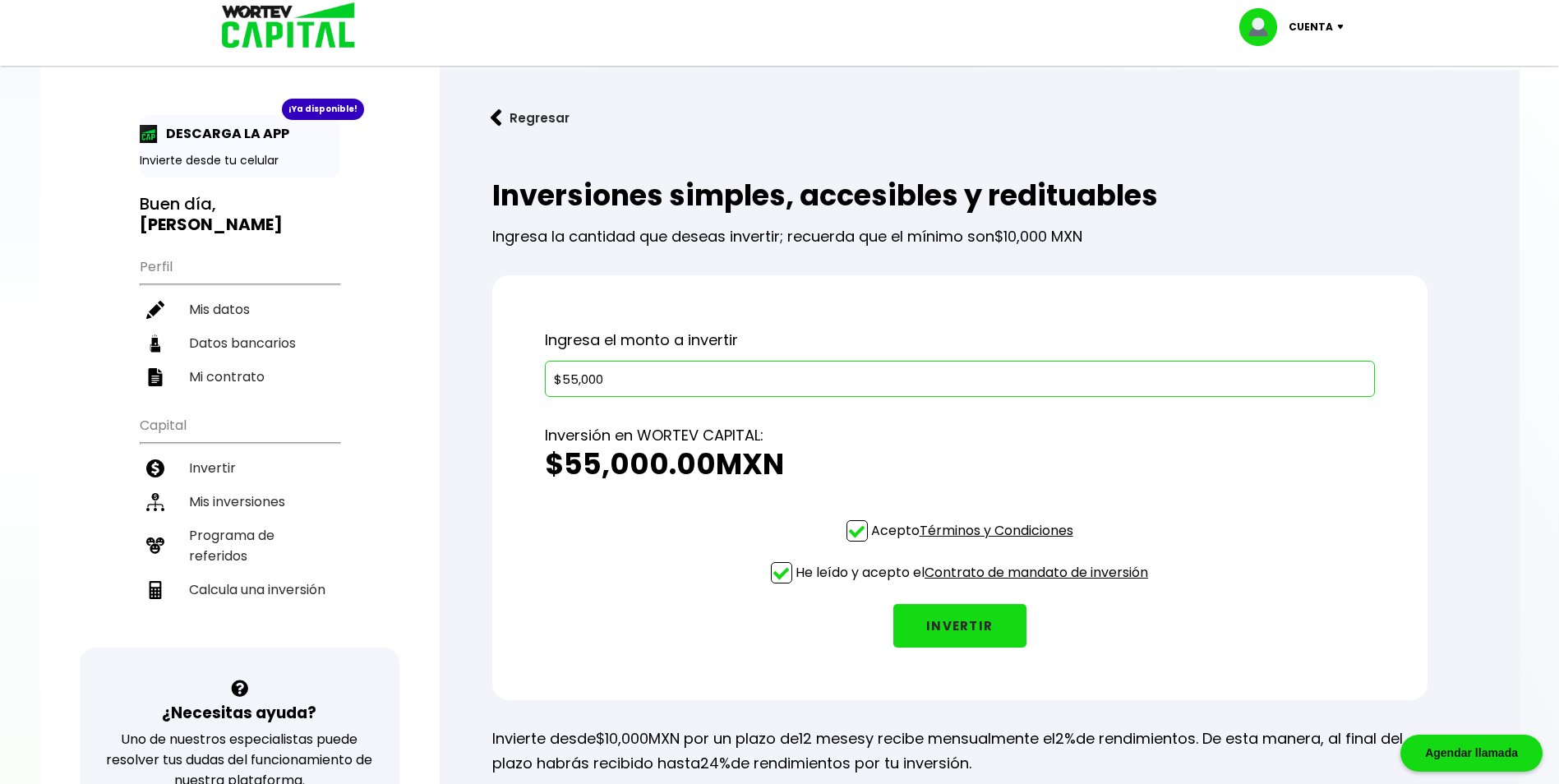
click at [957, 623] on button "INVERTIR" at bounding box center [960, 626] width 133 height 44
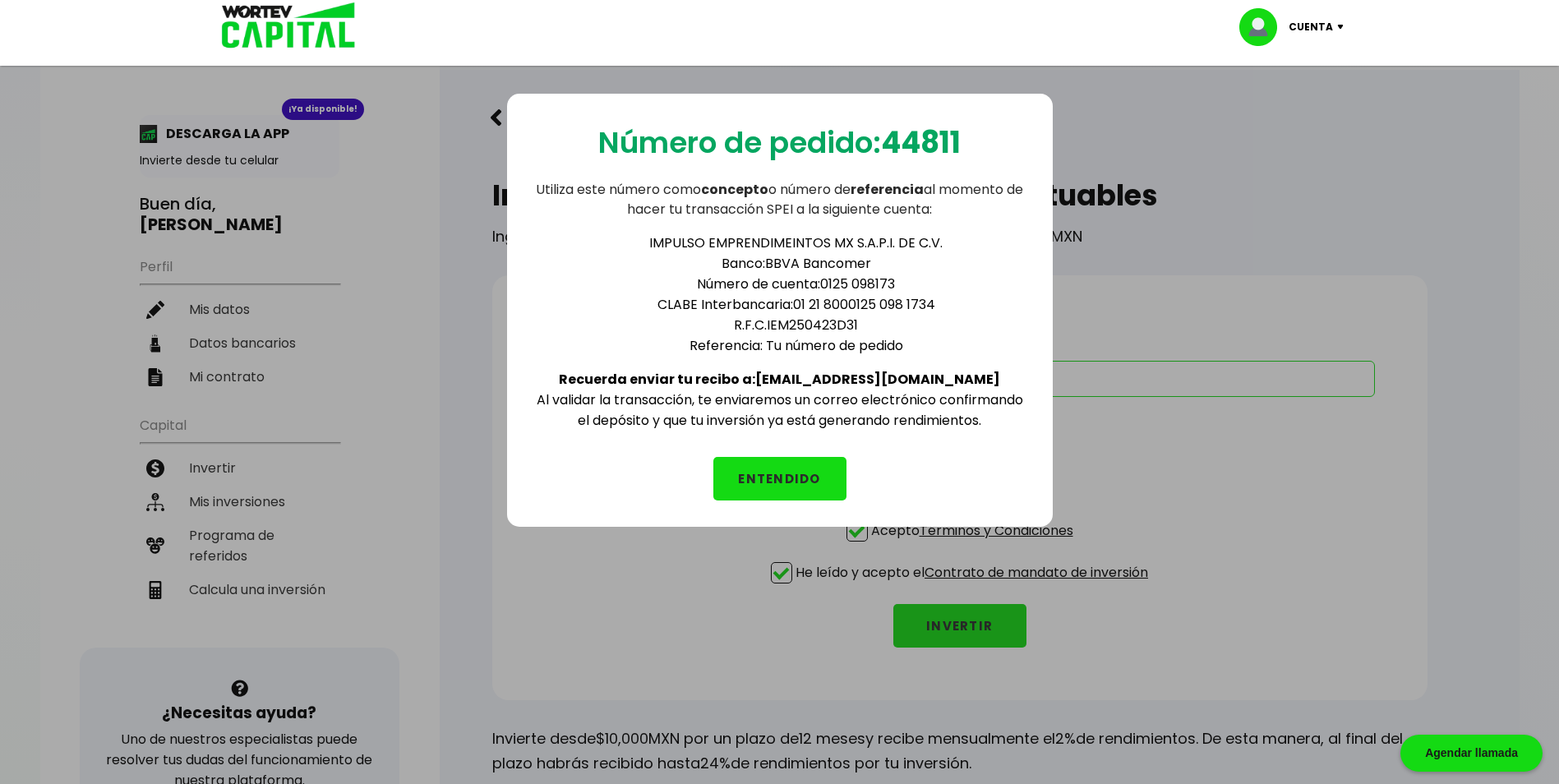
click at [797, 484] on button "ENTENDIDO" at bounding box center [780, 479] width 133 height 44
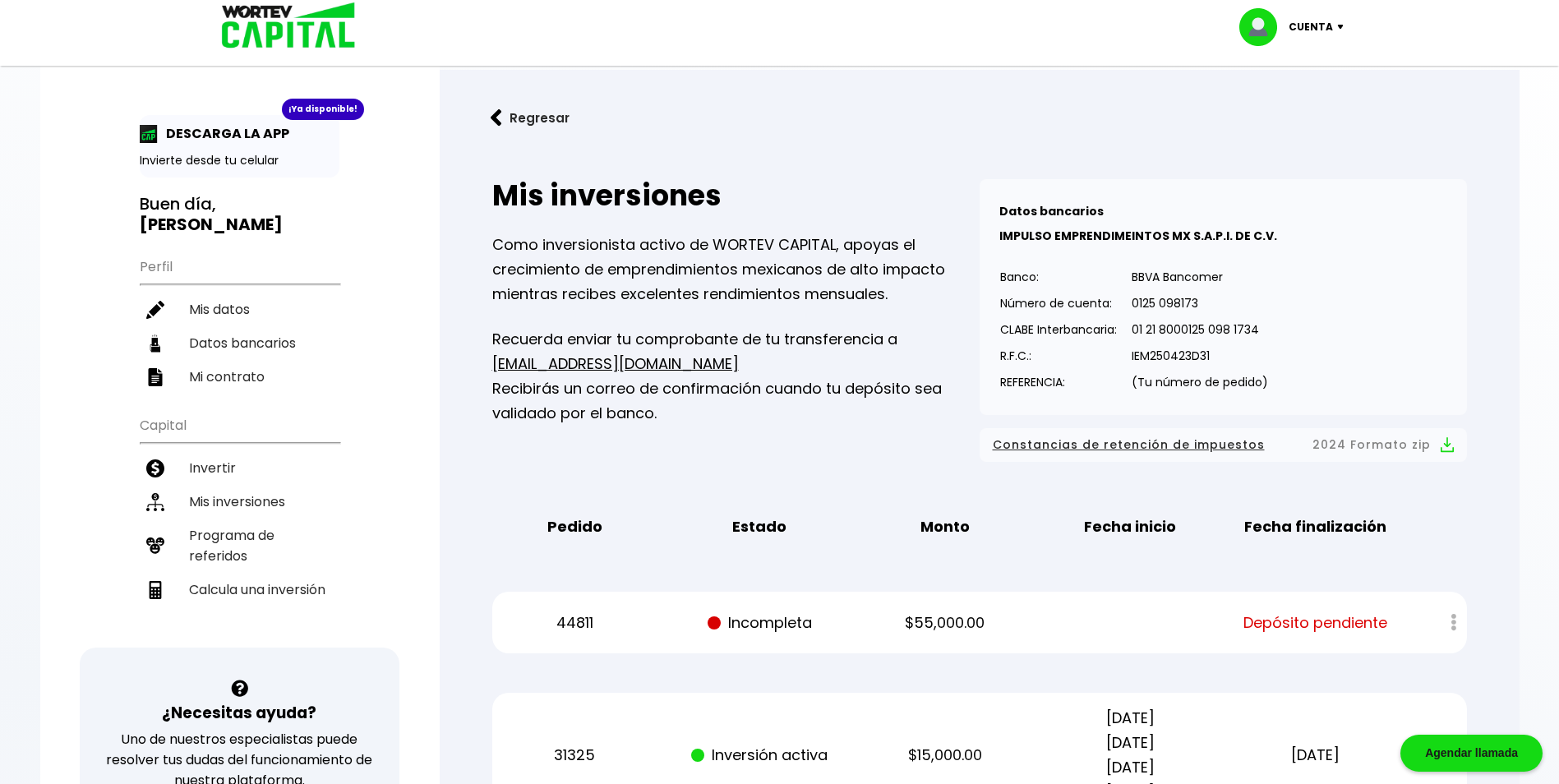
click at [1456, 621] on div at bounding box center [1442, 622] width 48 height 35
click at [1451, 625] on div at bounding box center [1442, 622] width 48 height 35
click at [1353, 624] on span "Depósito pendiente" at bounding box center [1315, 623] width 144 height 24
drag, startPoint x: 1142, startPoint y: 626, endPoint x: 1096, endPoint y: 629, distance: 46.1
click at [1141, 626] on div "44811 Incompleta $55,000.00 Depósito pendiente" at bounding box center [979, 622] width 974 height 61
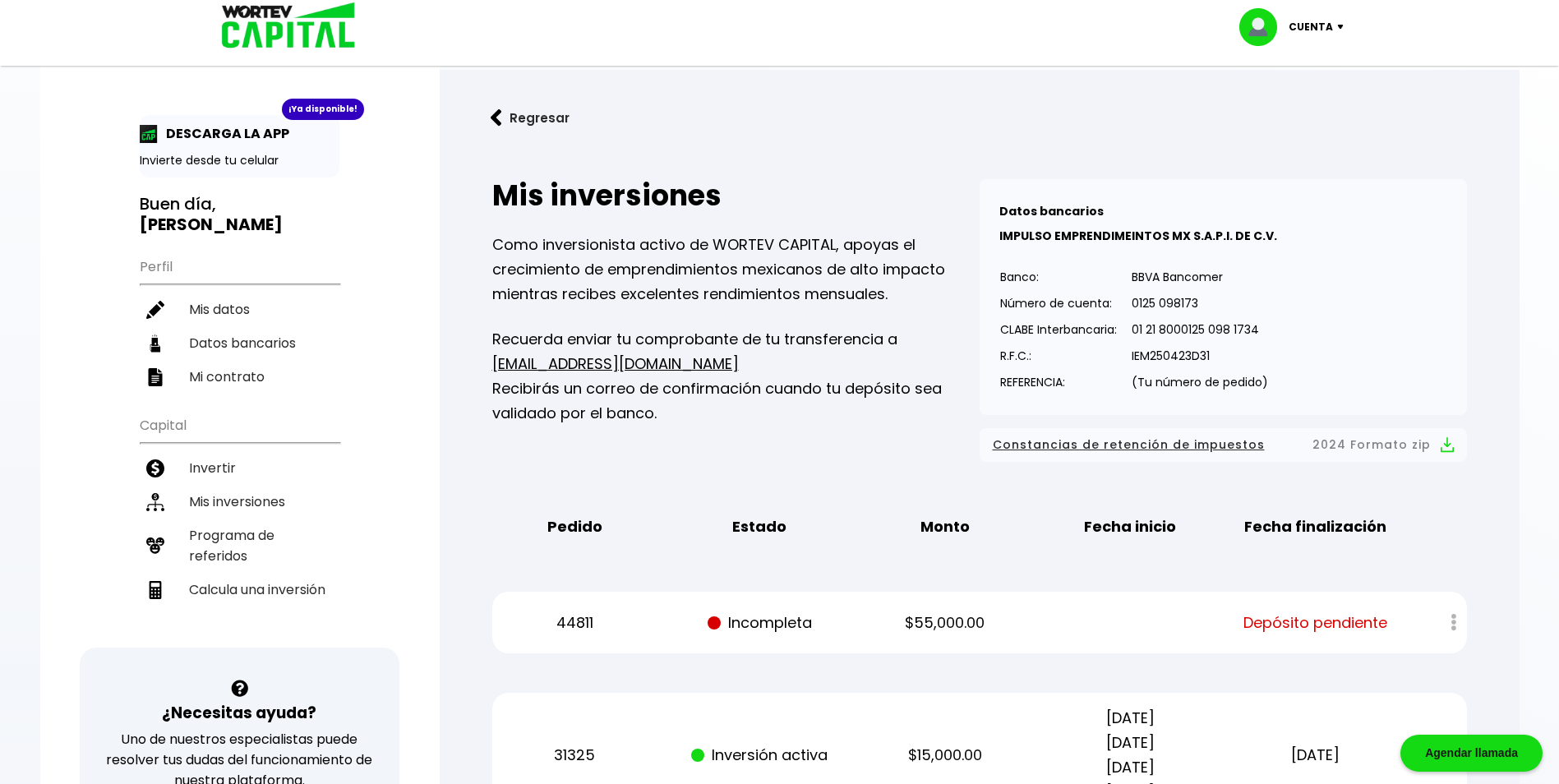
click at [802, 612] on p "Incompleta" at bounding box center [760, 623] width 156 height 24
click at [242, 494] on li "Mis inversiones" at bounding box center [240, 501] width 200 height 33
click at [246, 473] on li "Invertir" at bounding box center [240, 467] width 200 height 33
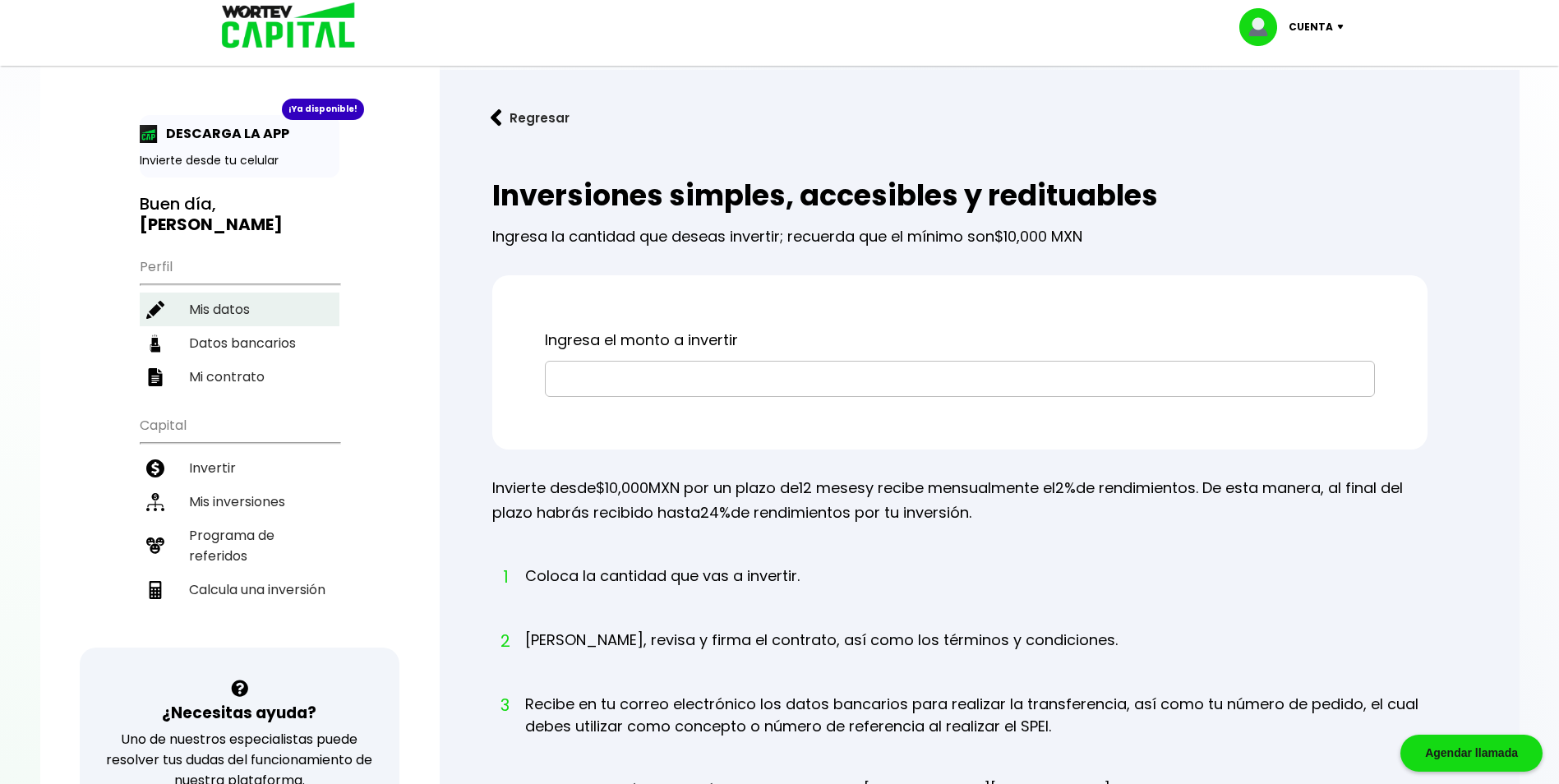
click at [272, 308] on li "Mis datos" at bounding box center [240, 309] width 200 height 33
select select "Hombre"
select select "Licenciatura"
select select "DF"
select select "BBVA Bancomer"
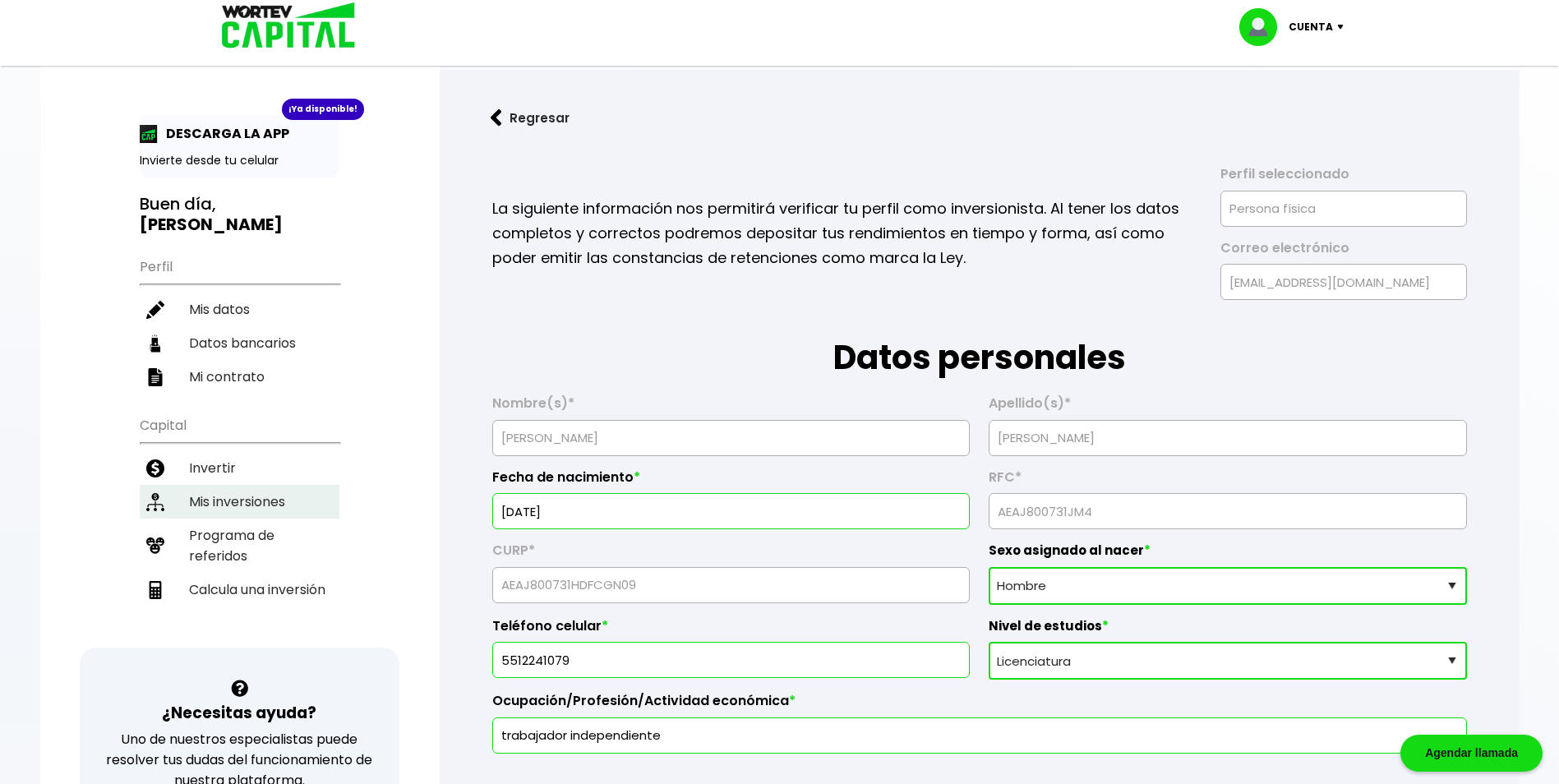
click at [267, 512] on li "Mis inversiones" at bounding box center [240, 501] width 200 height 33
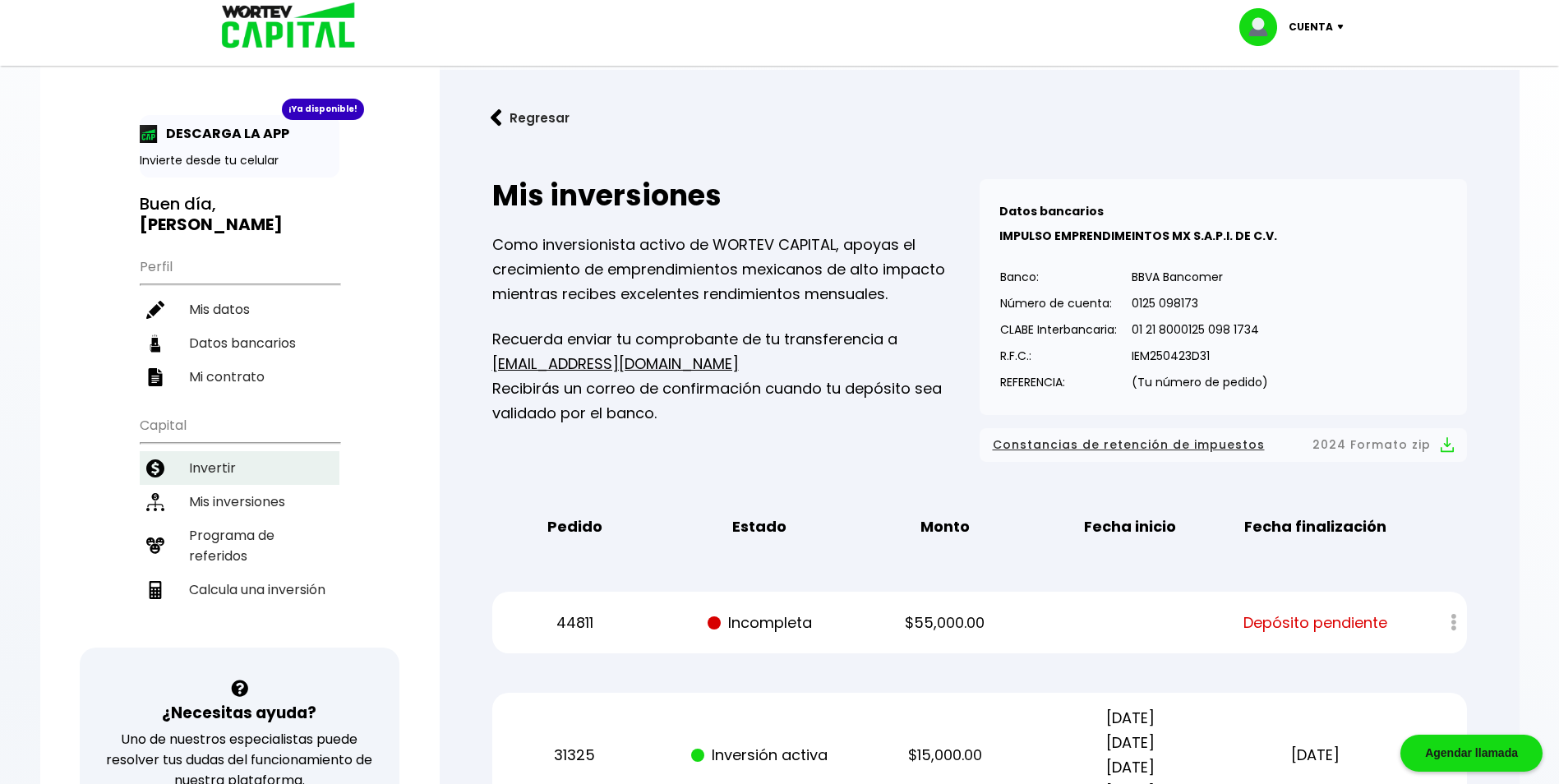
click at [246, 469] on li "Invertir" at bounding box center [240, 467] width 200 height 33
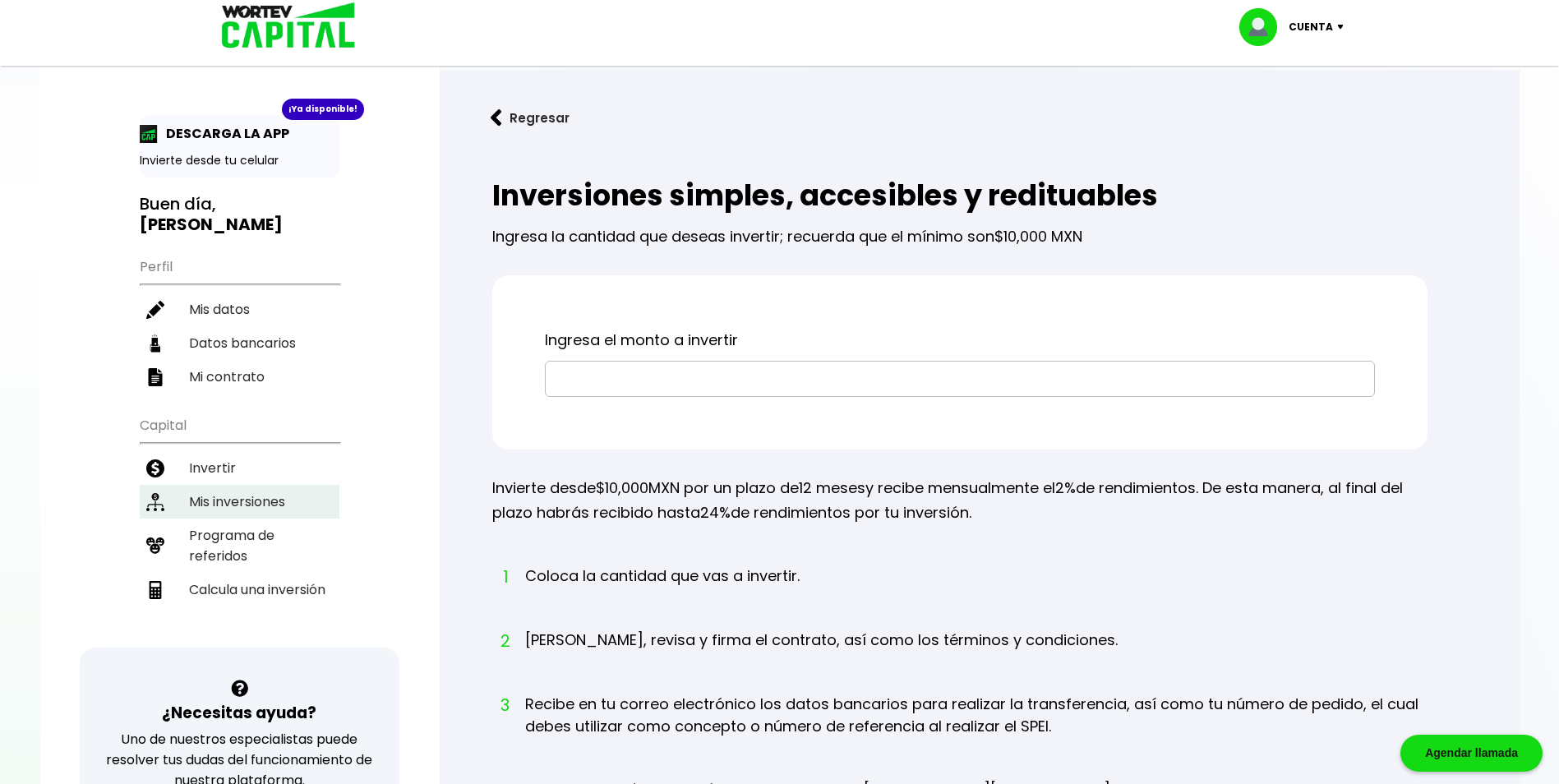
click at [239, 503] on li "Mis inversiones" at bounding box center [240, 501] width 200 height 33
